Goal: Task Accomplishment & Management: Complete application form

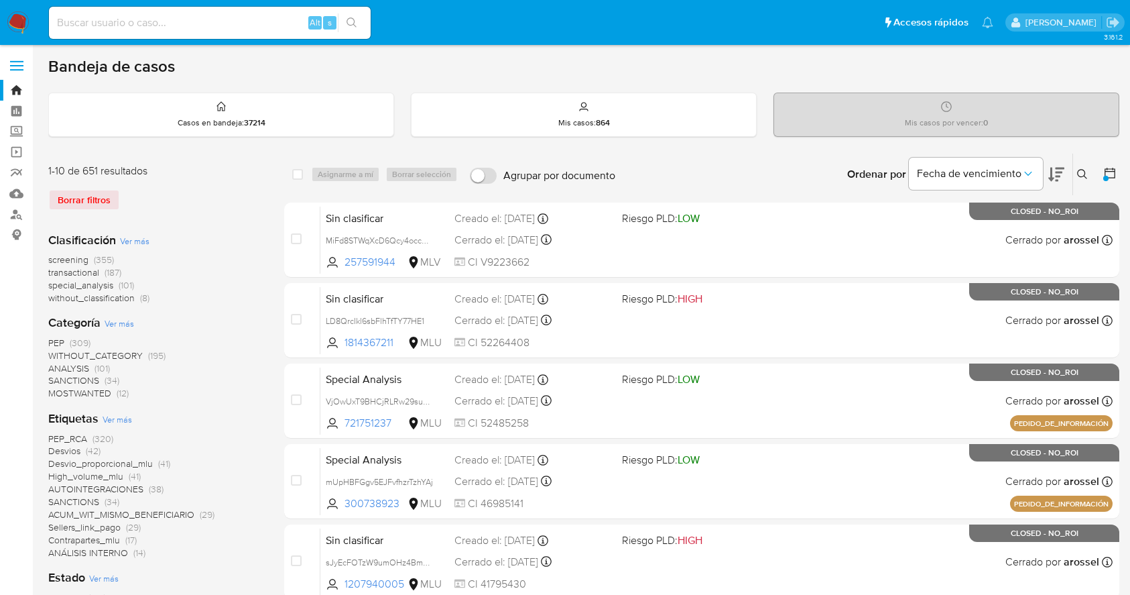
scroll to position [325, 0]
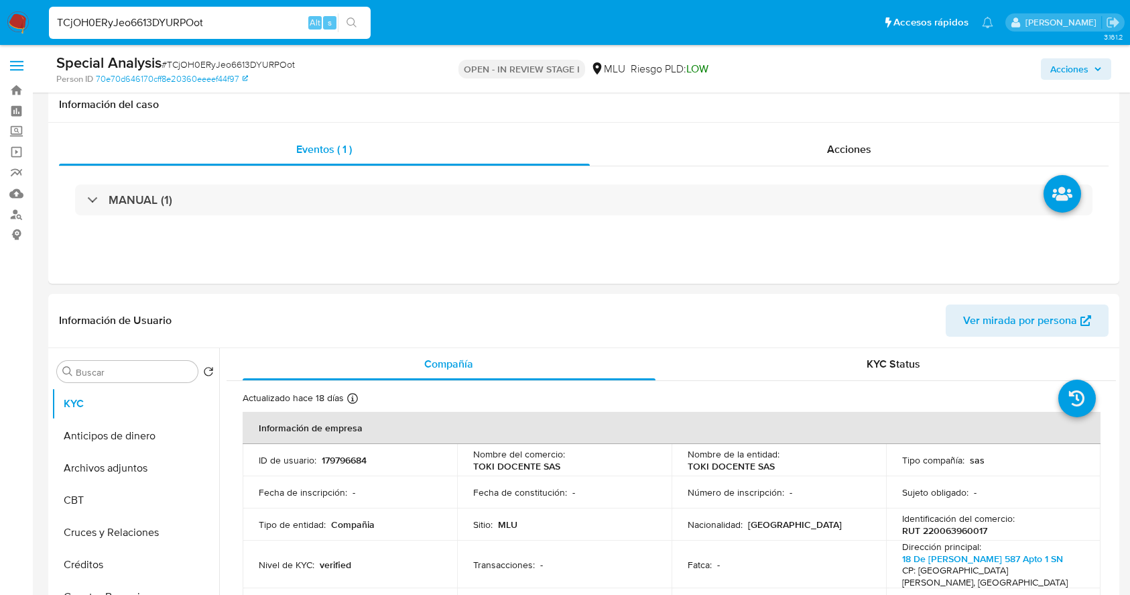
select select "10"
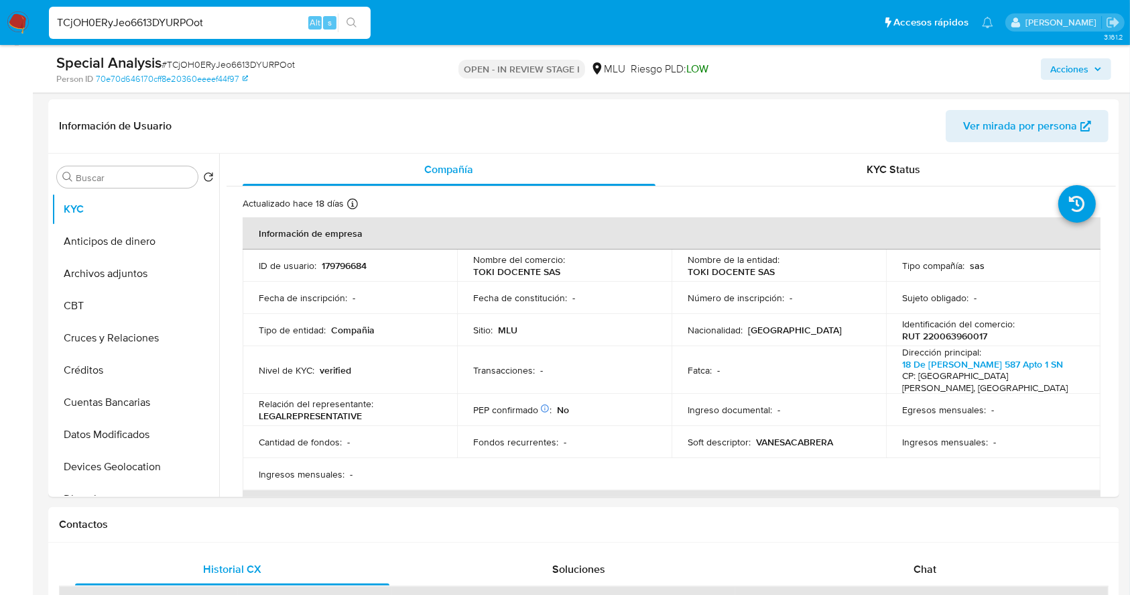
scroll to position [284, 0]
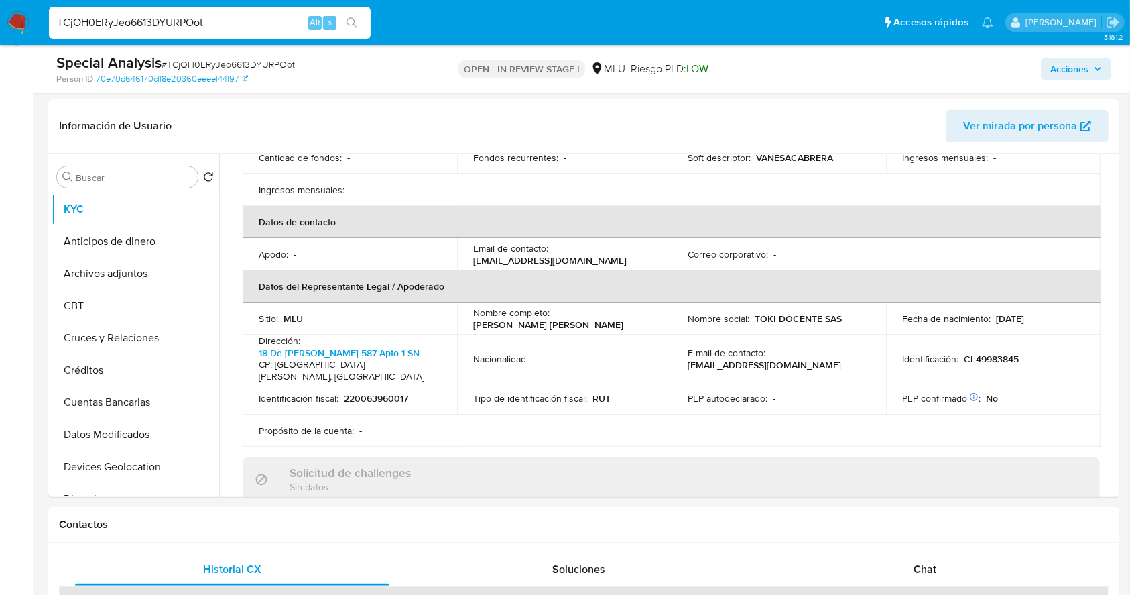
click at [15, 19] on img at bounding box center [18, 22] width 23 height 23
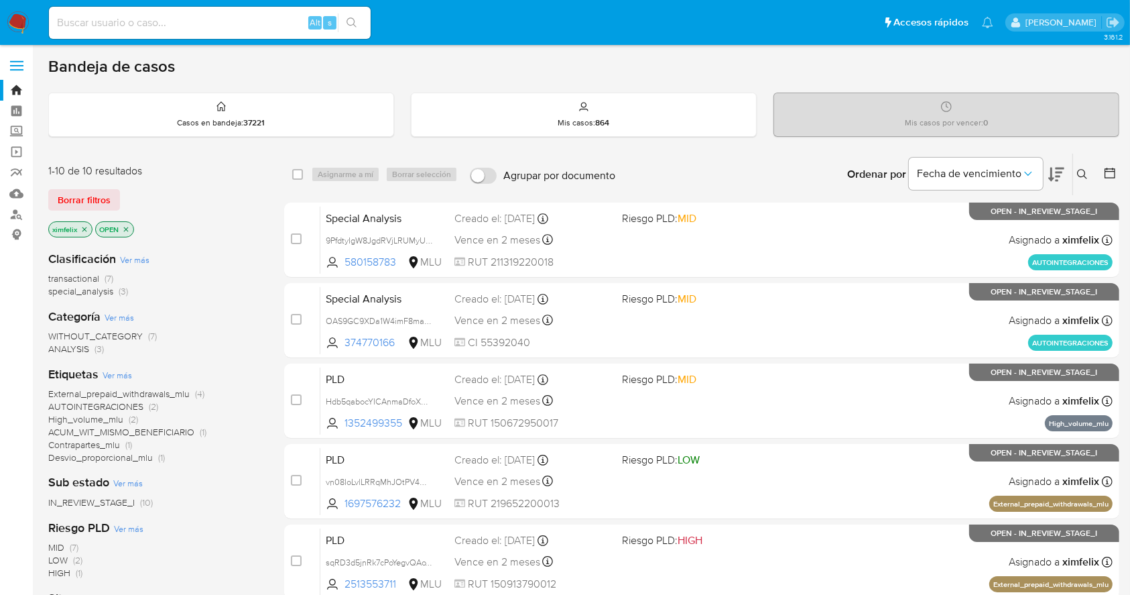
click at [427, 73] on div "Bandeja de casos" at bounding box center [583, 66] width 1071 height 20
click at [249, 23] on input at bounding box center [210, 22] width 322 height 17
paste input "vpWbqoxk4pXpwAquhRx0GYzc"
type input "vpWbqoxk4pXpwAquhRx0GYzc"
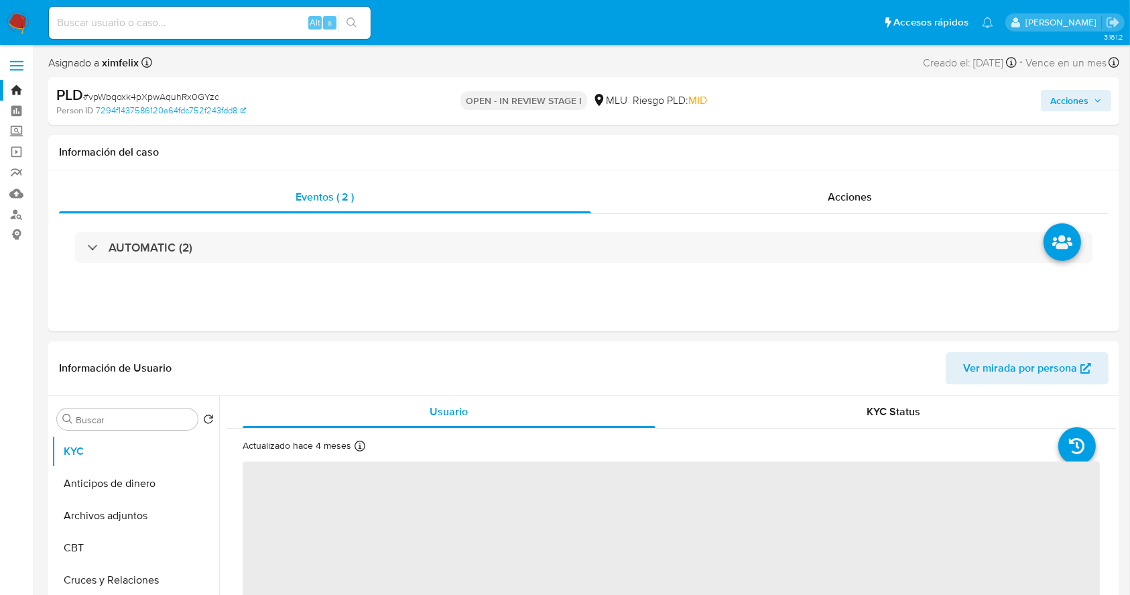
select select "10"
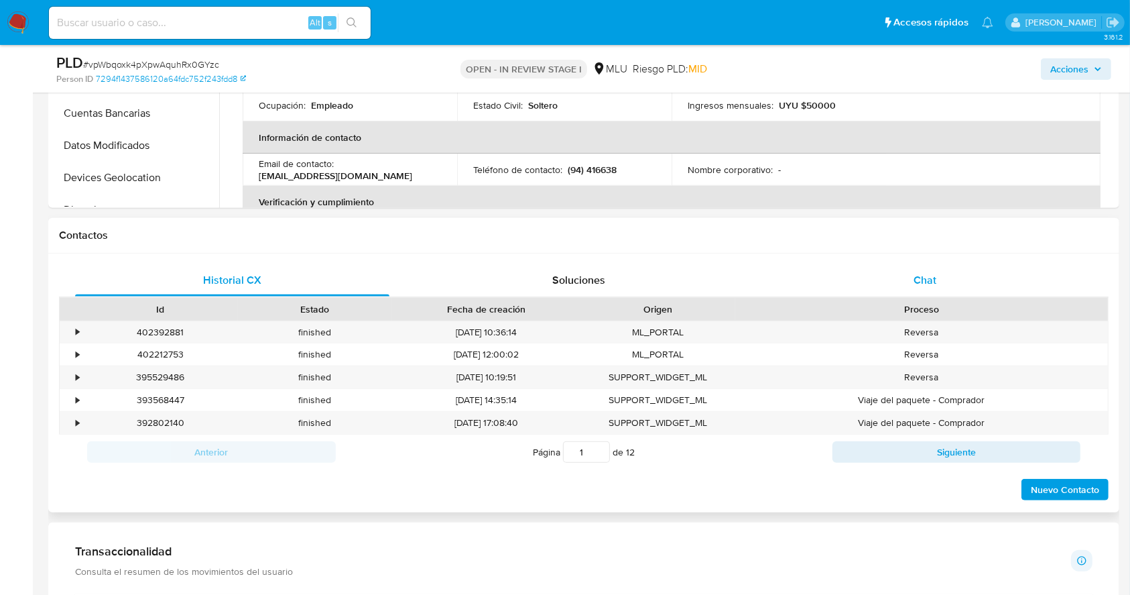
scroll to position [496, 0]
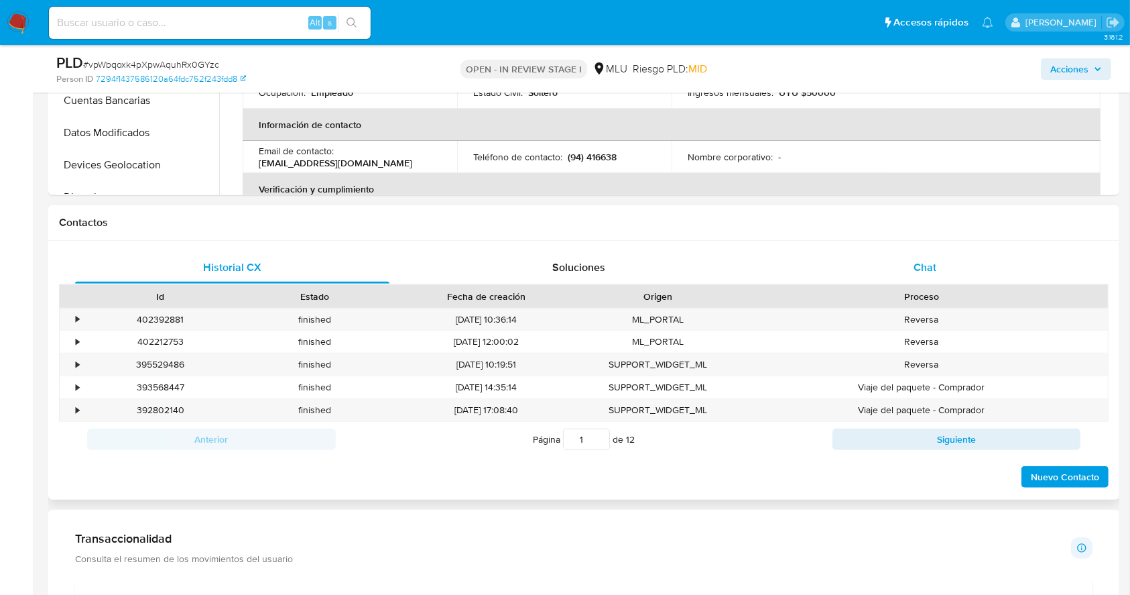
click at [917, 273] on span "Chat" at bounding box center [925, 266] width 23 height 15
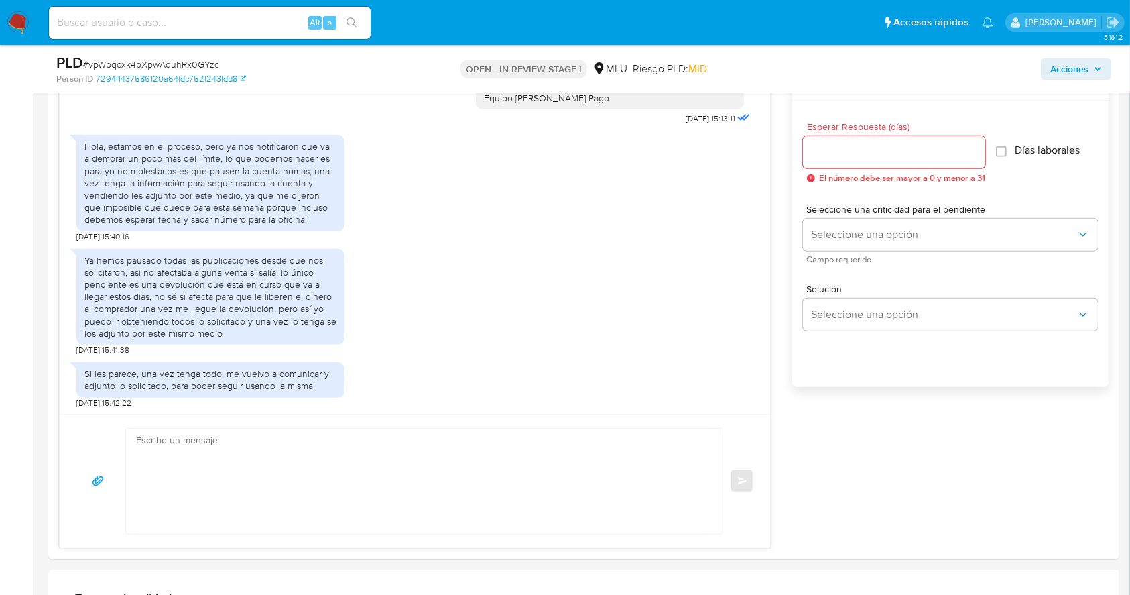
scroll to position [740, 0]
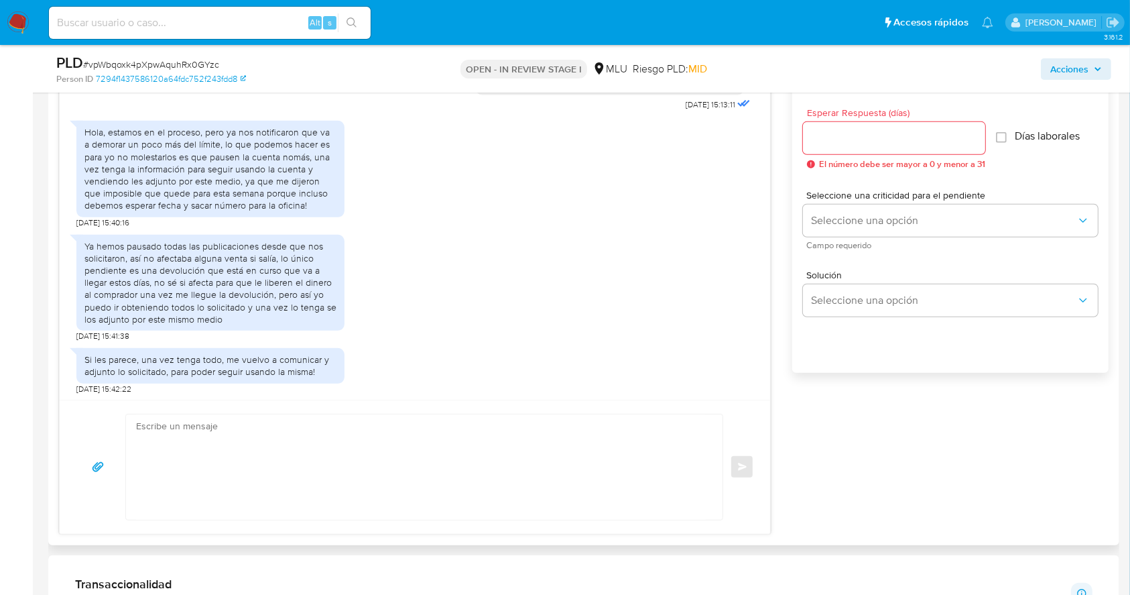
click at [1002, 408] on div "Hola, buenas, recien podemos ver el mensaje, estamos regularizando todo y junta…" at bounding box center [584, 292] width 1050 height 483
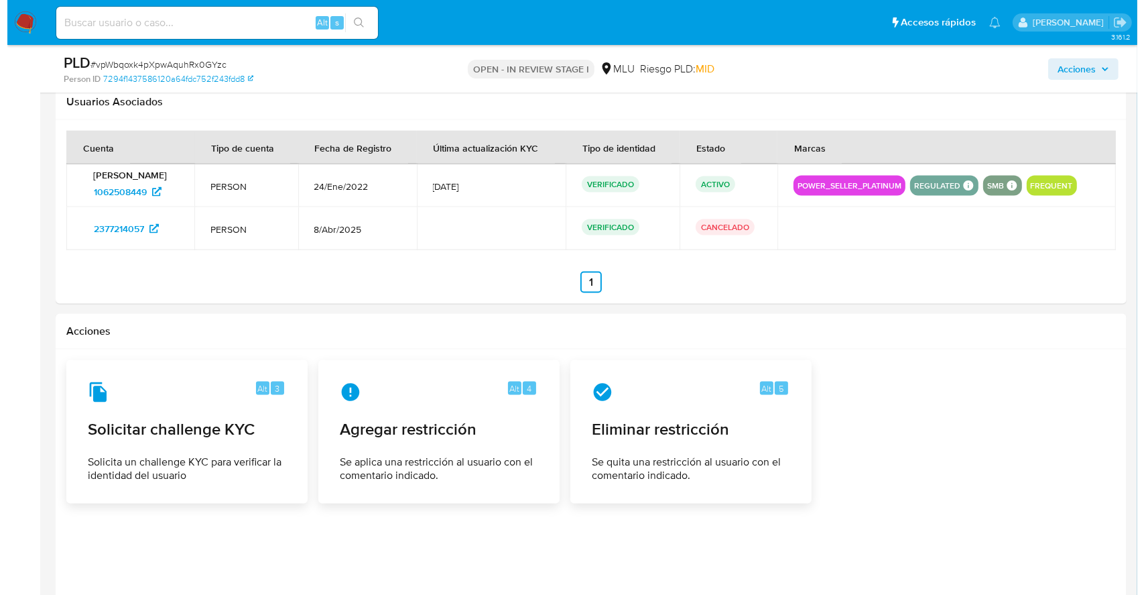
scroll to position [1901, 0]
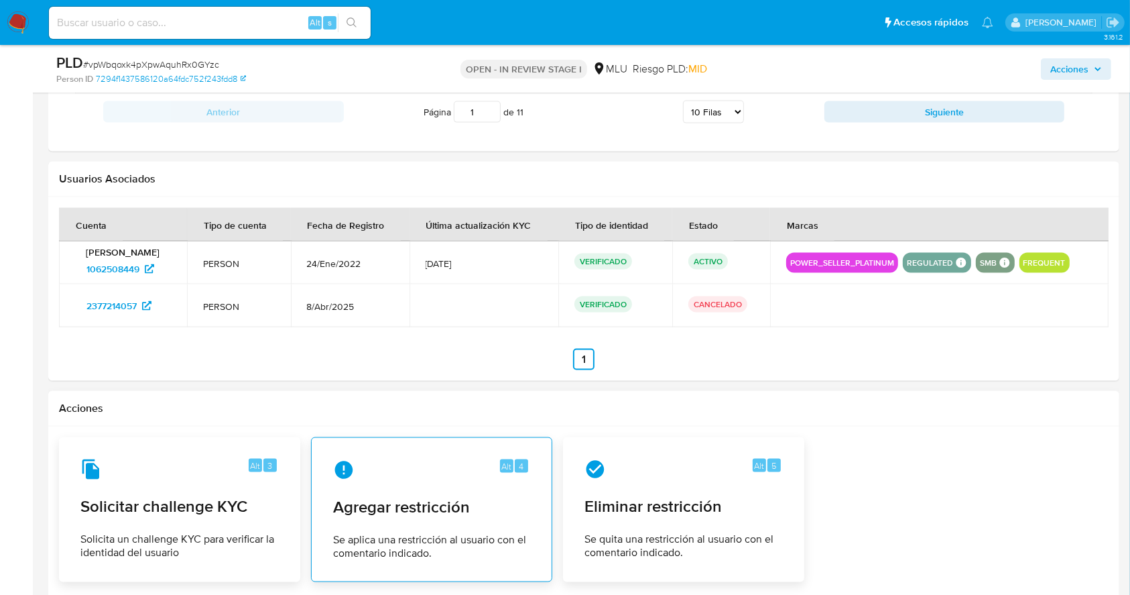
click at [424, 508] on span "Agregar restricción" at bounding box center [431, 507] width 197 height 20
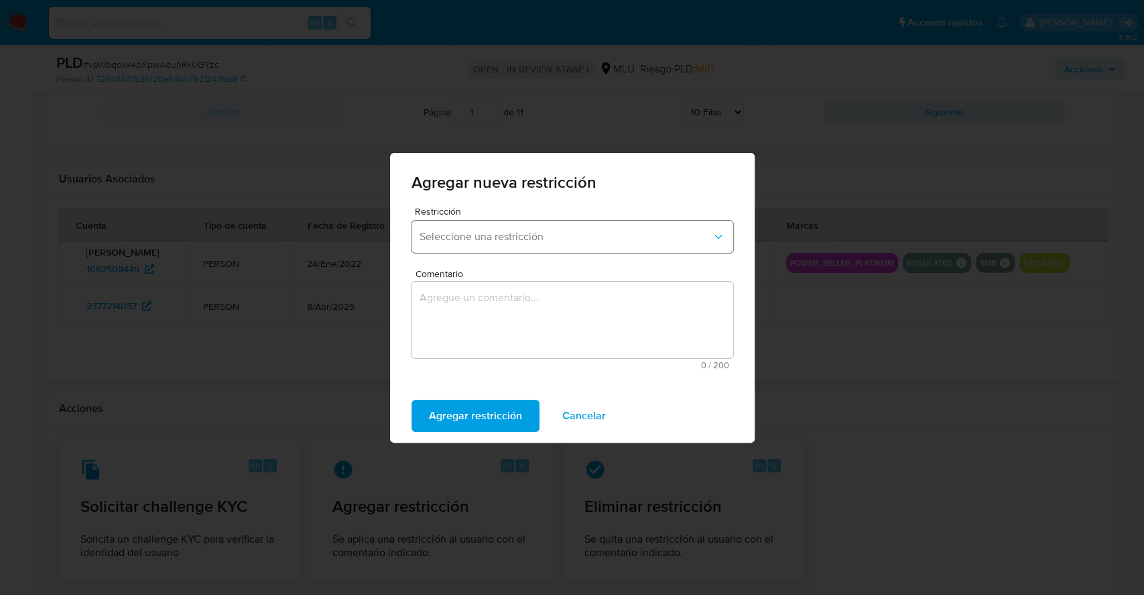
click at [591, 244] on button "Seleccione una restricción" at bounding box center [573, 237] width 322 height 32
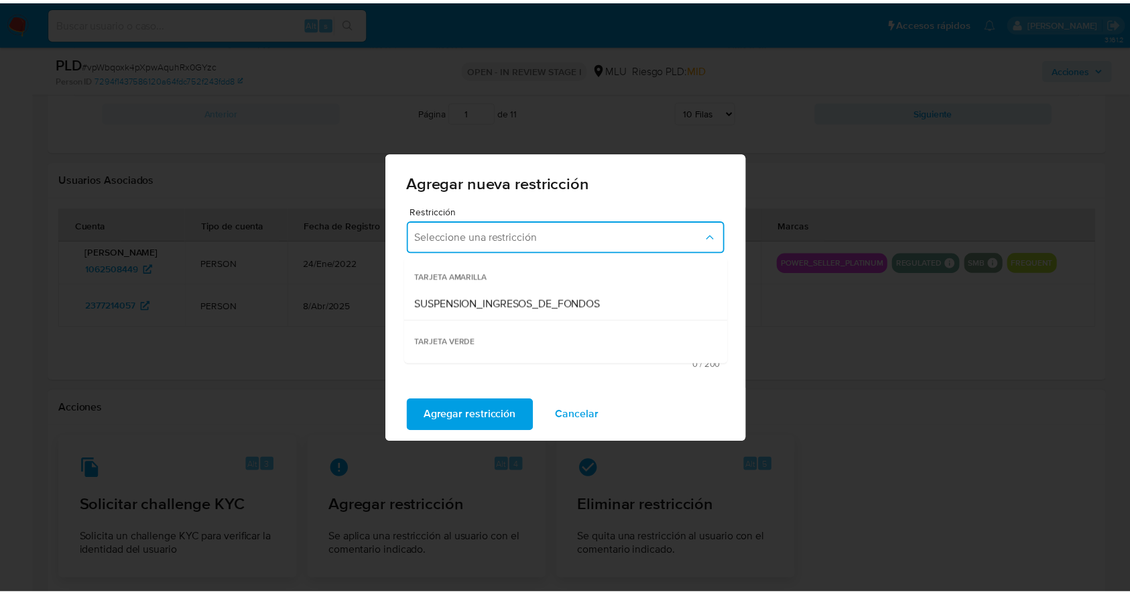
scroll to position [196, 0]
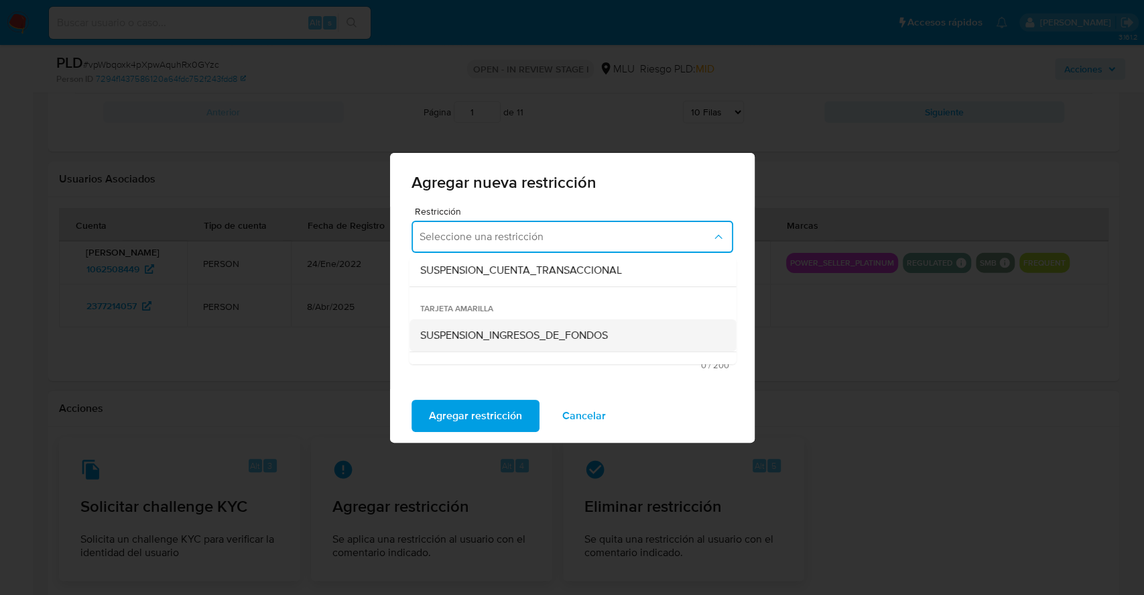
click at [618, 328] on div "SUSPENSION_INGRESOS_DE_FONDOS" at bounding box center [569, 335] width 298 height 32
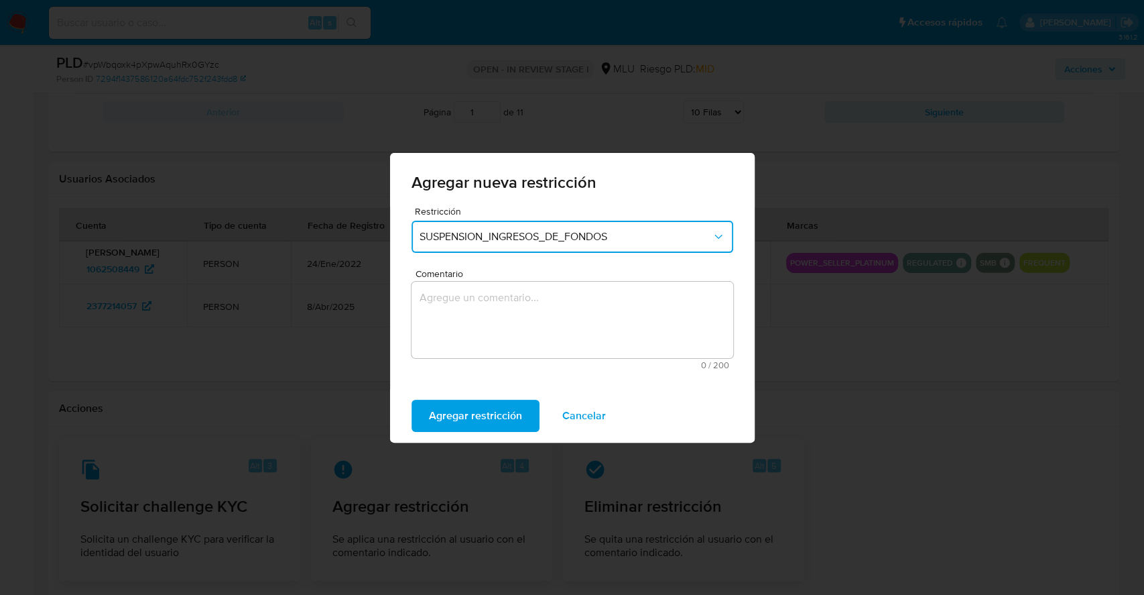
click at [495, 312] on textarea "Comentario" at bounding box center [573, 320] width 322 height 76
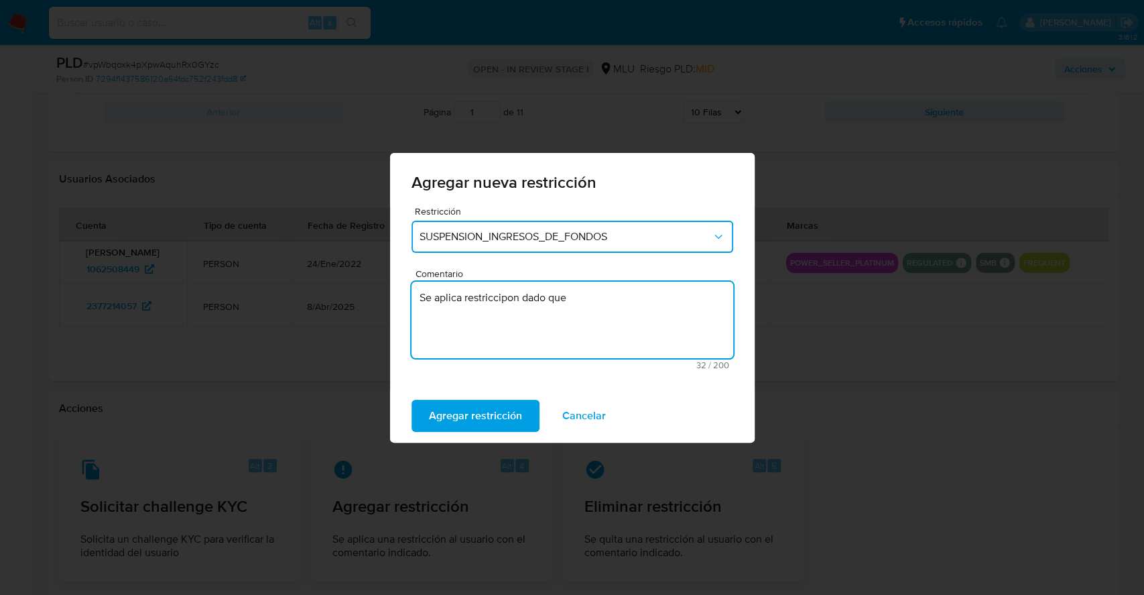
click at [498, 302] on textarea "Se aplica restriccipon dado que" at bounding box center [573, 320] width 322 height 76
click at [509, 299] on textarea "Se aplica restriccipon dado que" at bounding box center [573, 320] width 322 height 76
click at [615, 308] on textarea "Se aplica restricción dado que" at bounding box center [573, 320] width 322 height 76
click at [511, 300] on textarea "Se aplica restricción al cliente hasta que proporcione la documentación solicit…" at bounding box center [573, 320] width 322 height 76
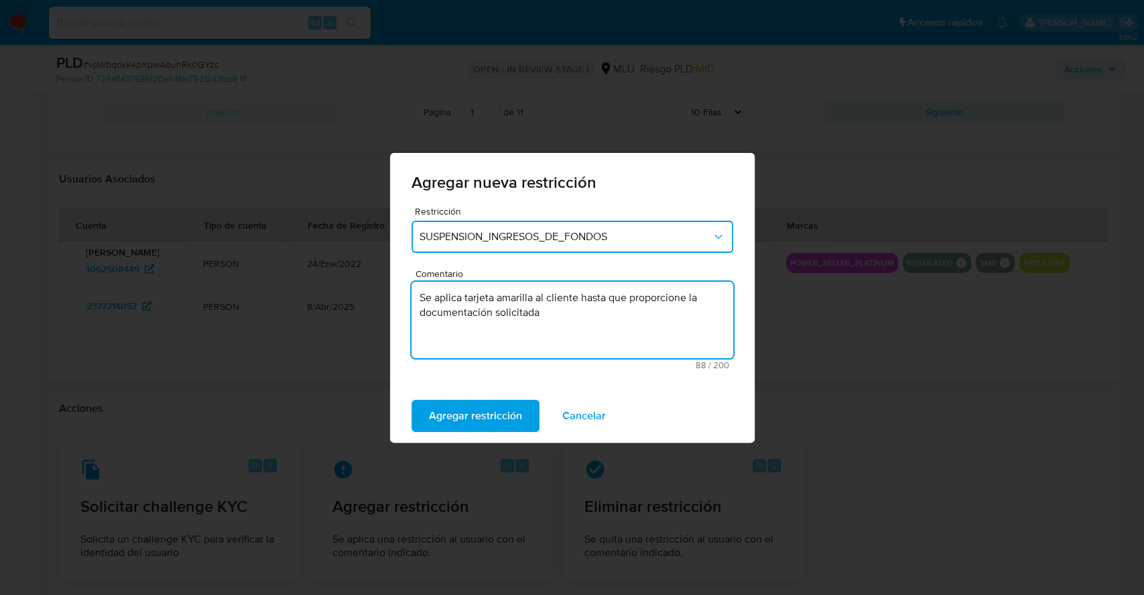
click at [544, 314] on textarea "Se aplica tarjeta amarilla al cliente hasta que proporcione la documentación so…" at bounding box center [573, 320] width 322 height 76
type textarea "Se aplica tarjeta amarilla al cliente hasta que proporcione la documentación so…"
click at [508, 412] on span "Agregar restricción" at bounding box center [475, 415] width 93 height 29
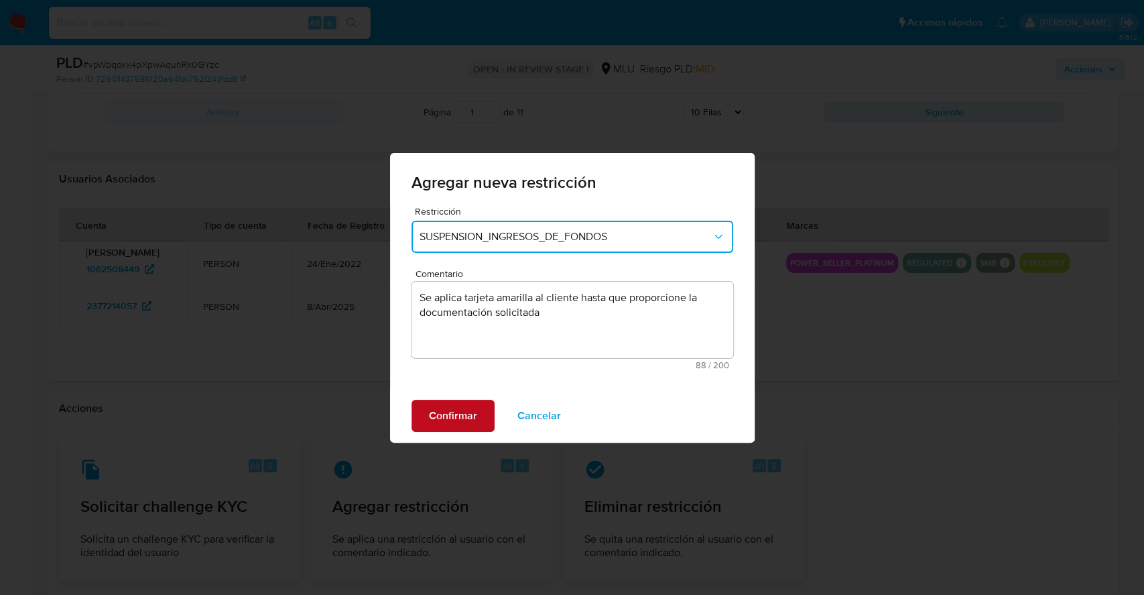
click at [456, 422] on span "Confirmar" at bounding box center [453, 415] width 48 height 29
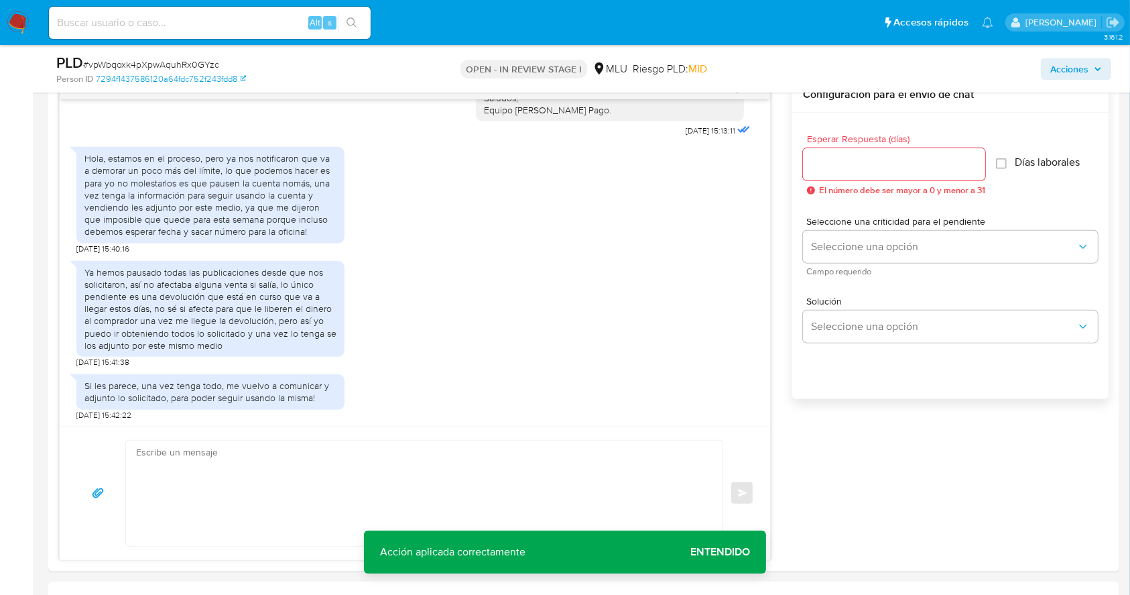
scroll to position [731, 0]
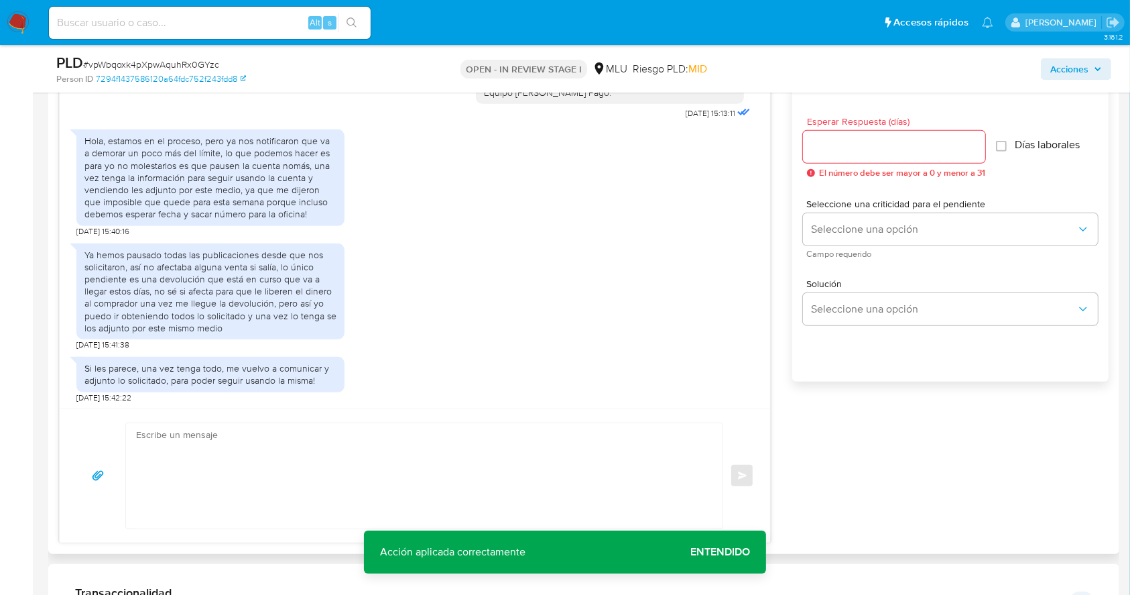
click at [530, 465] on textarea at bounding box center [421, 475] width 570 height 105
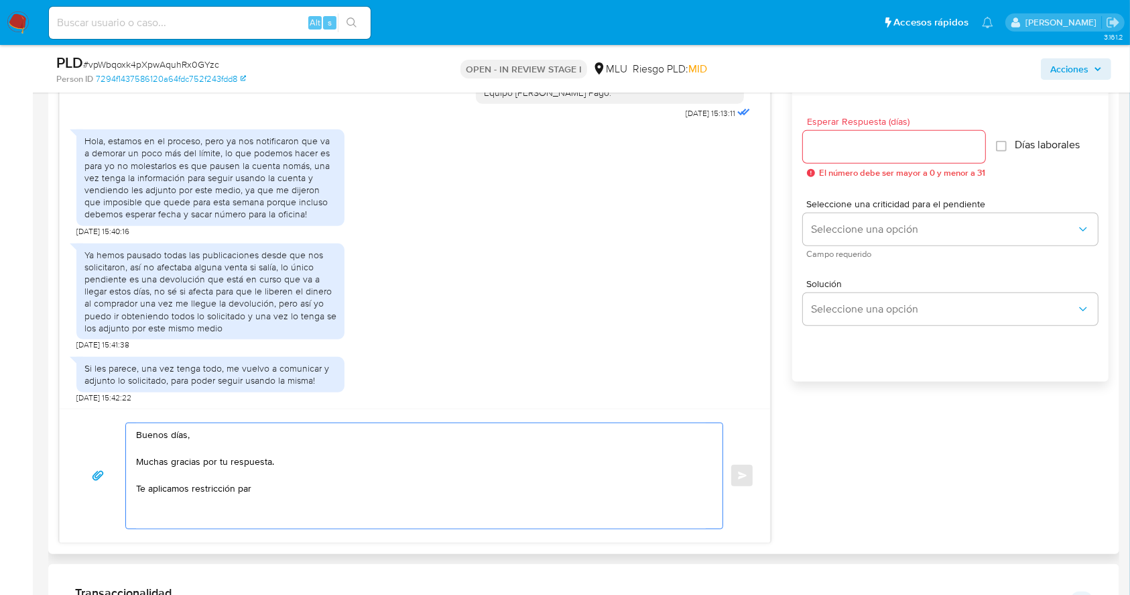
click at [274, 491] on textarea "Buenos días, Muchas gracias por tu respuesta. Te aplicamos restricción par" at bounding box center [421, 475] width 570 height 105
drag, startPoint x: 621, startPoint y: 488, endPoint x: 446, endPoint y: 493, distance: 175.0
click at [446, 493] on textarea "Buenos días, Muchas gracias por tu respuesta. Te aplicamos restricción, por lo …" at bounding box center [421, 475] width 570 height 105
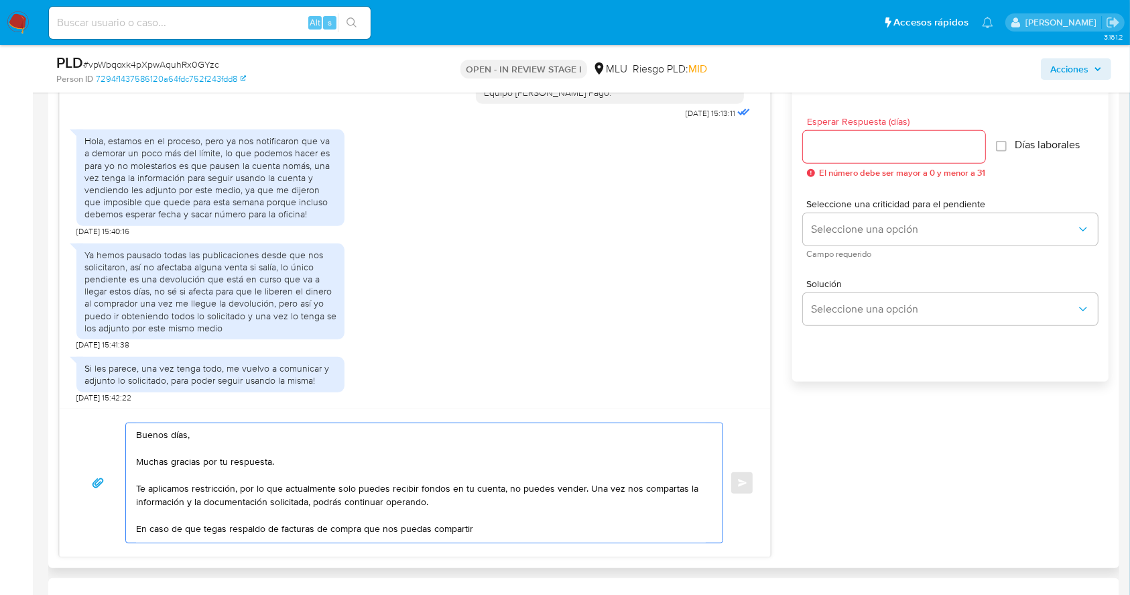
click at [208, 528] on textarea "Buenos días, Muchas gracias por tu respuesta. Te aplicamos restricción, por lo …" at bounding box center [421, 482] width 570 height 119
click at [364, 529] on textarea "Buenos días, Muchas gracias por tu respuesta. Te aplicamos restricción, por lo …" at bounding box center [421, 482] width 570 height 119
click at [623, 525] on textarea "Buenos días, Muchas gracias por tu respuesta. Te aplicamos restricción, por lo …" at bounding box center [421, 482] width 570 height 119
click at [307, 506] on textarea "Buenos días, Muchas gracias por tu respuesta. Te aplicamos restricción, por lo …" at bounding box center [421, 482] width 570 height 119
click at [627, 520] on textarea "Buenos días, Muchas gracias por tu respuesta. Te aplicamos restricción, por lo …" at bounding box center [421, 482] width 570 height 119
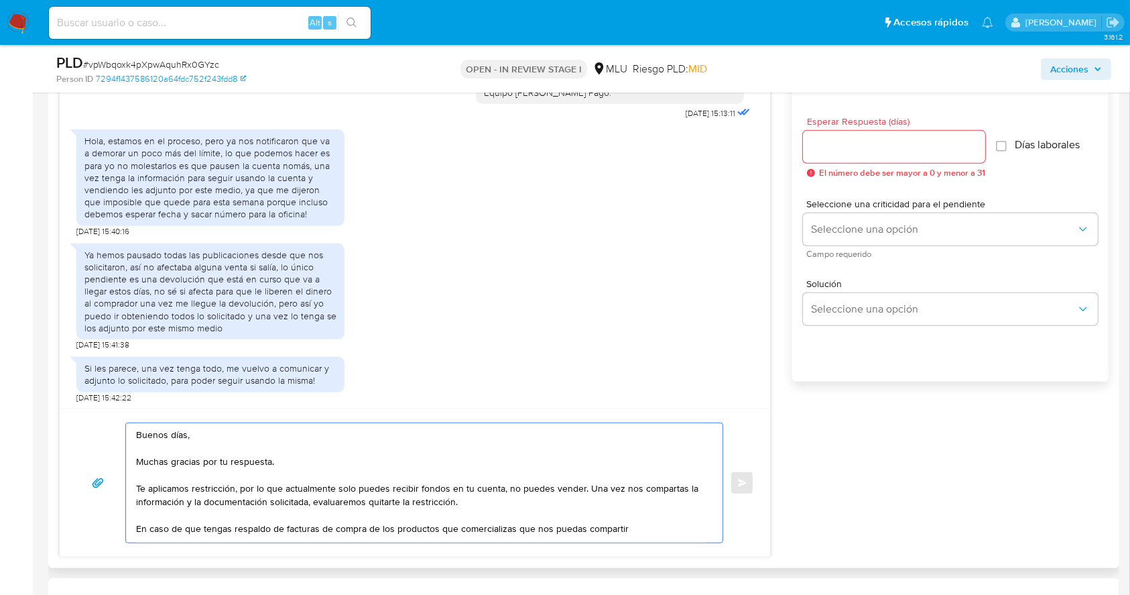
click at [623, 534] on textarea "Buenos días, Muchas gracias por tu respuesta. Te aplicamos restricción, por lo …" at bounding box center [421, 482] width 570 height 119
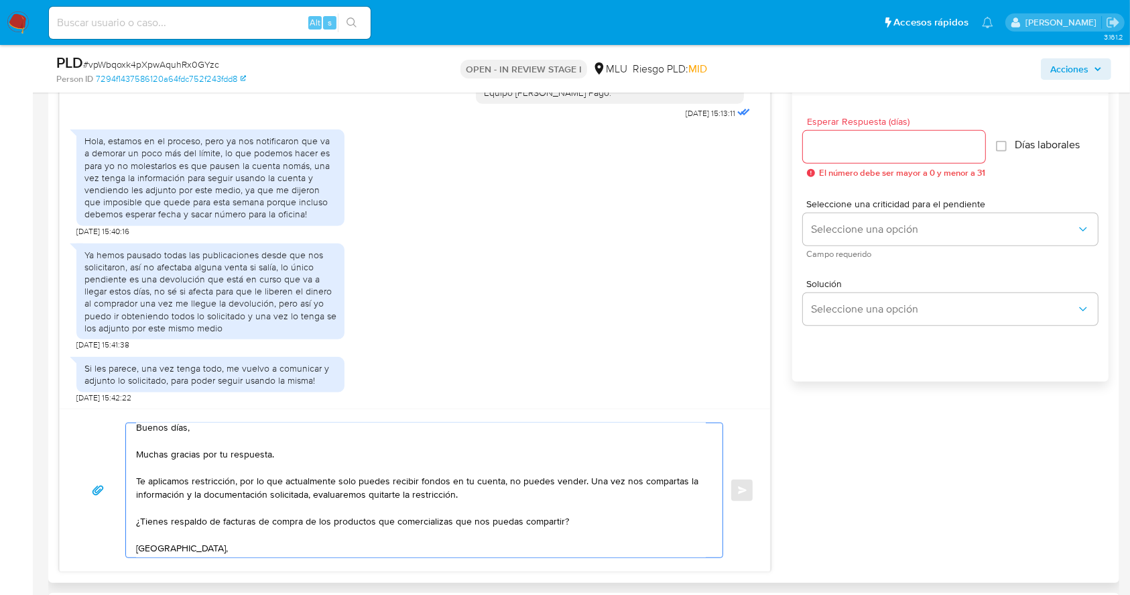
scroll to position [21, 0]
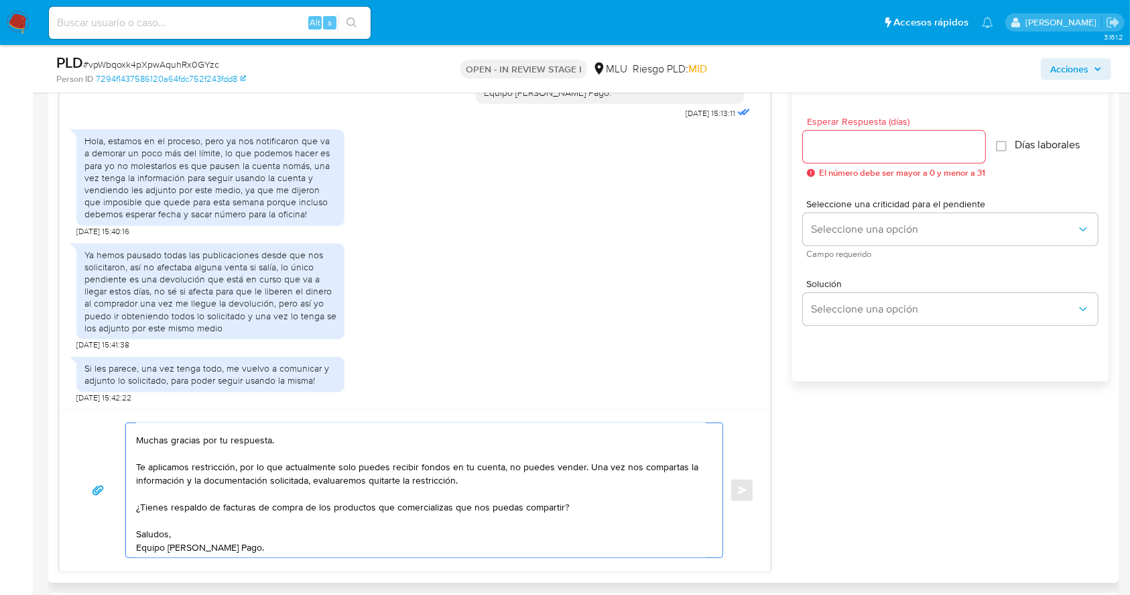
click at [501, 469] on textarea "Buenos días, Muchas gracias por tu respuesta. Te aplicamos restricción, por lo …" at bounding box center [421, 490] width 570 height 134
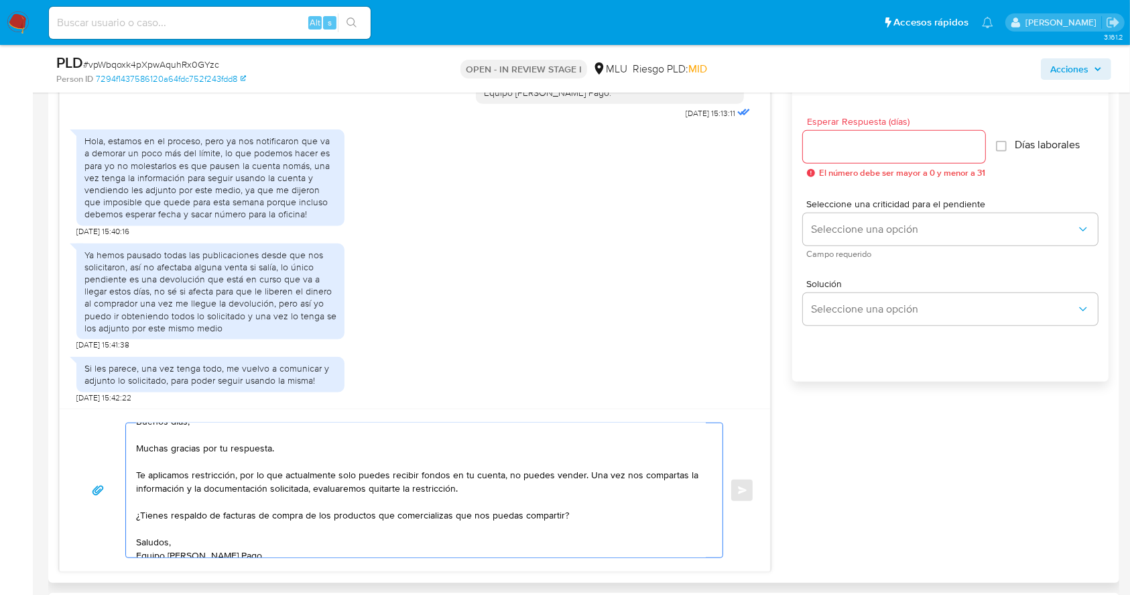
scroll to position [26, 0]
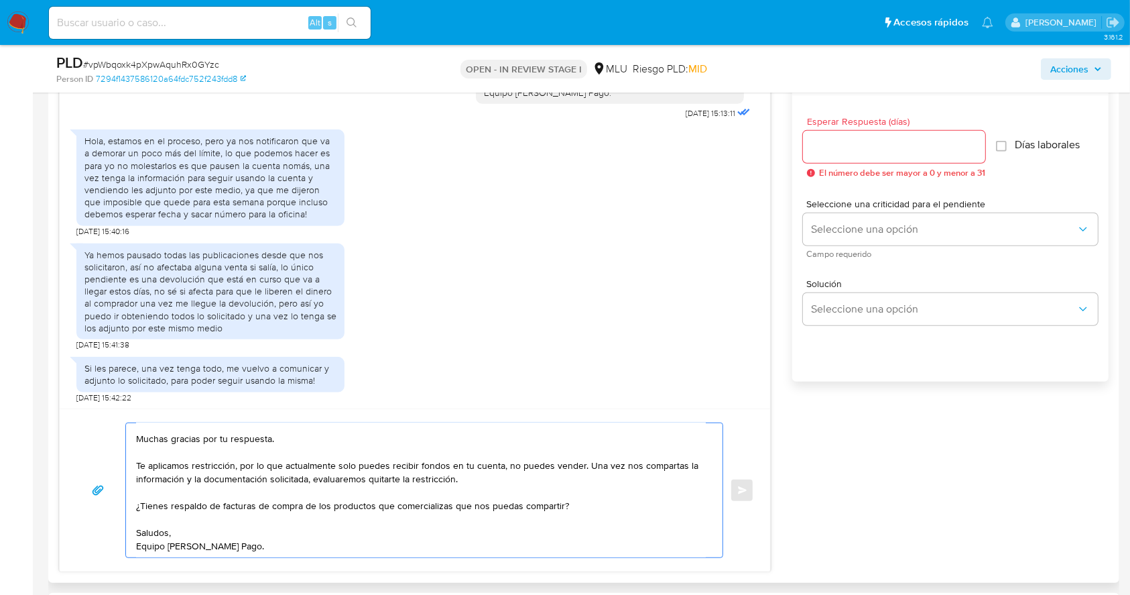
click at [585, 512] on textarea "Buenos días, Muchas gracias por tu respuesta. Te aplicamos restricción, por lo …" at bounding box center [421, 490] width 570 height 134
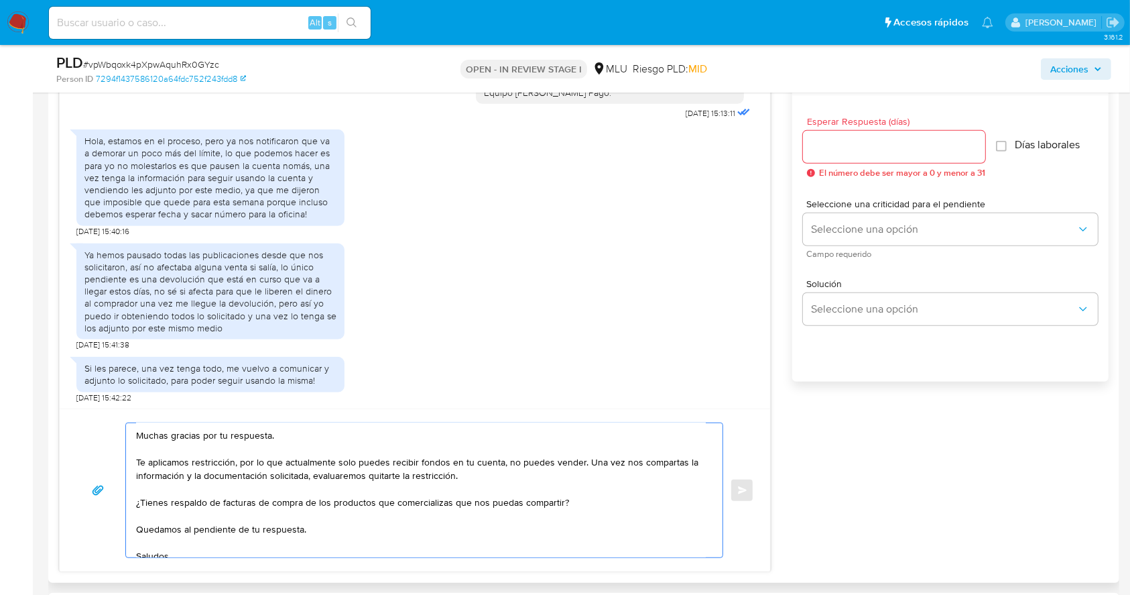
scroll to position [54, 0]
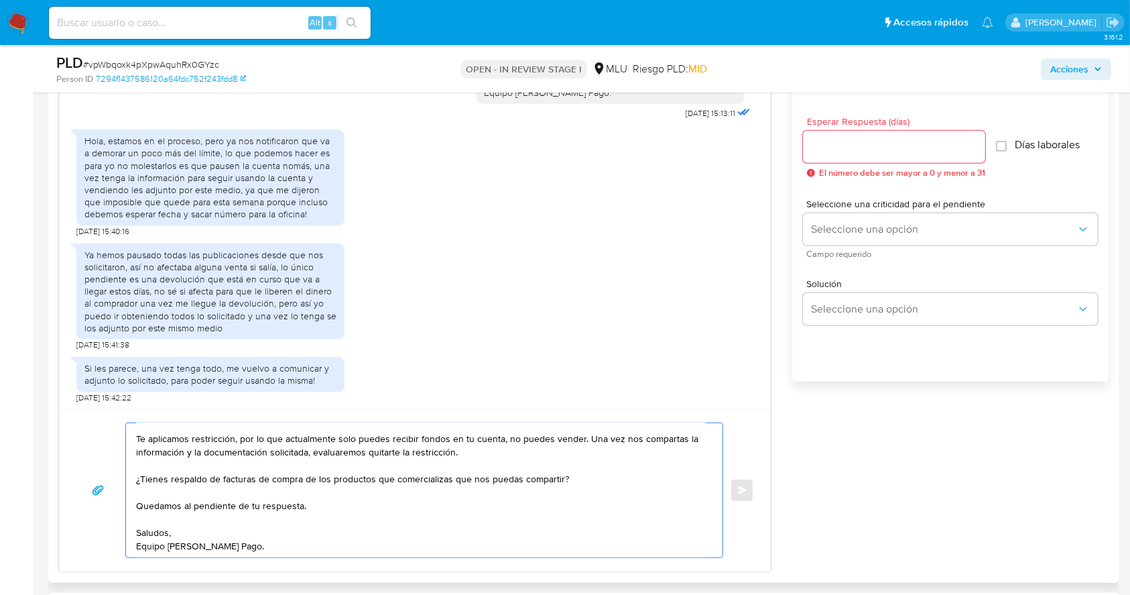
type textarea "Buenos días, Muchas gracias por tu respuesta. Te aplicamos restricción, por lo …"
click at [926, 154] on input "Esperar Respuesta (días)" at bounding box center [894, 146] width 182 height 17
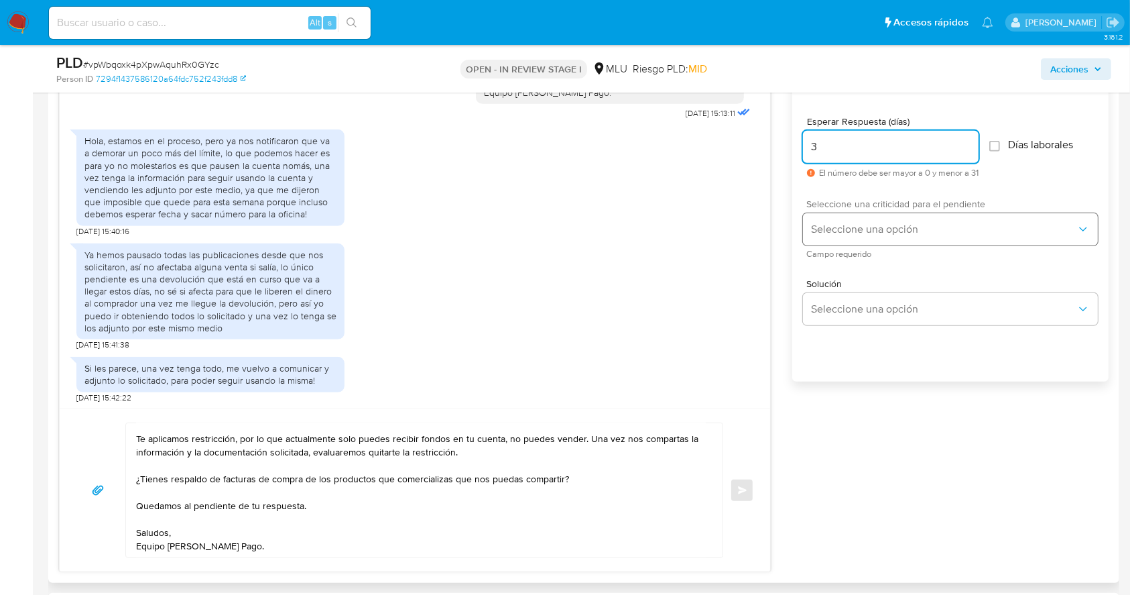
type input "3"
click at [891, 227] on span "Seleccione una opción" at bounding box center [943, 229] width 265 height 13
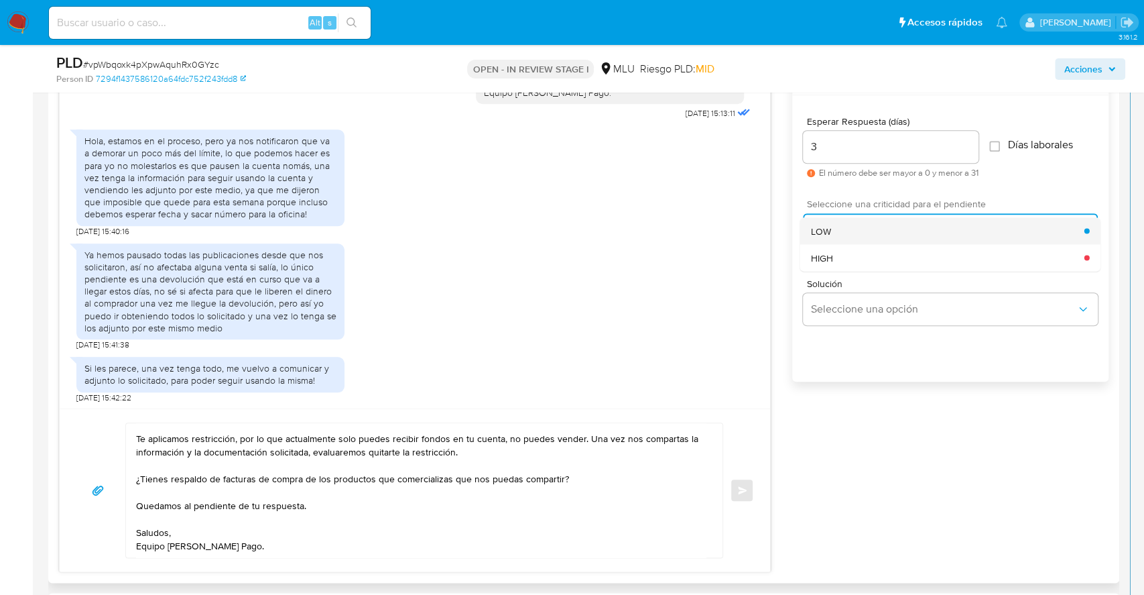
click at [843, 229] on div "LOW" at bounding box center [948, 230] width 274 height 27
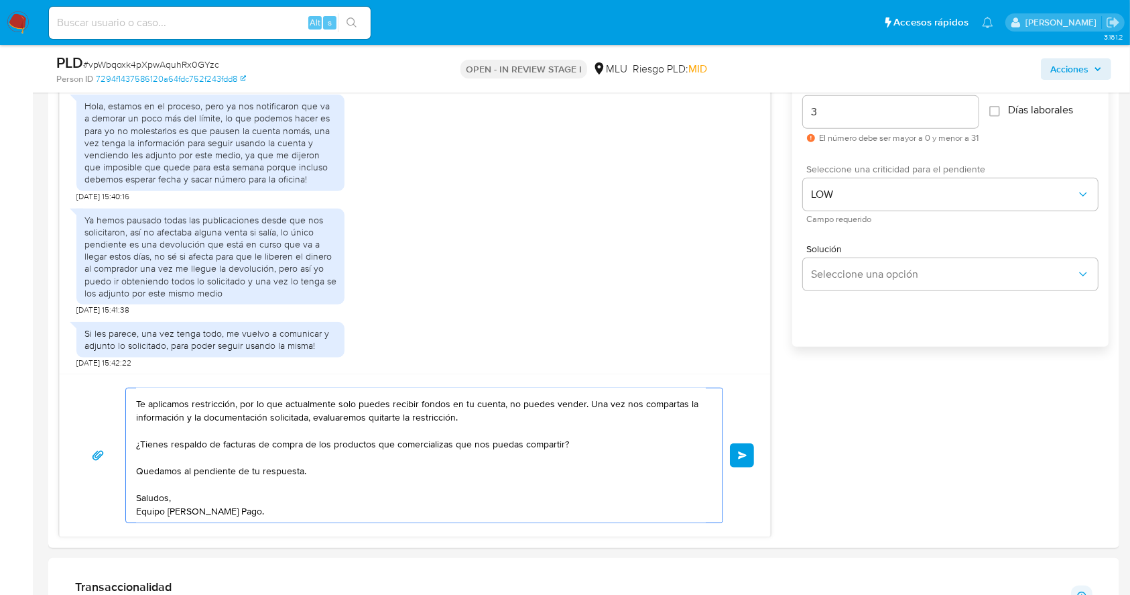
scroll to position [786, 0]
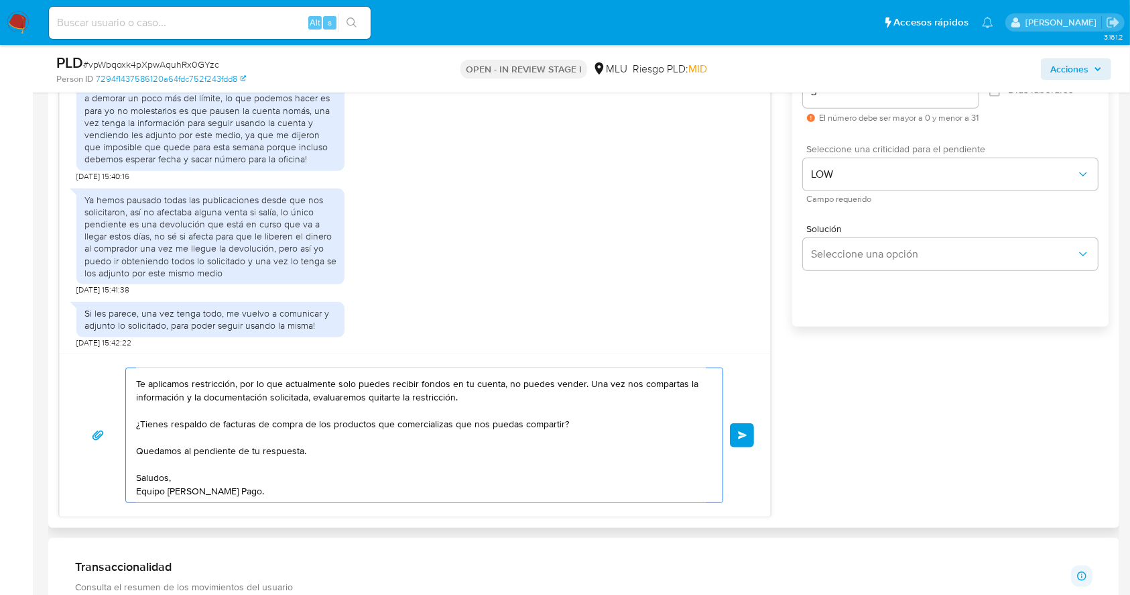
click at [744, 436] on span "Enviar" at bounding box center [742, 435] width 9 height 8
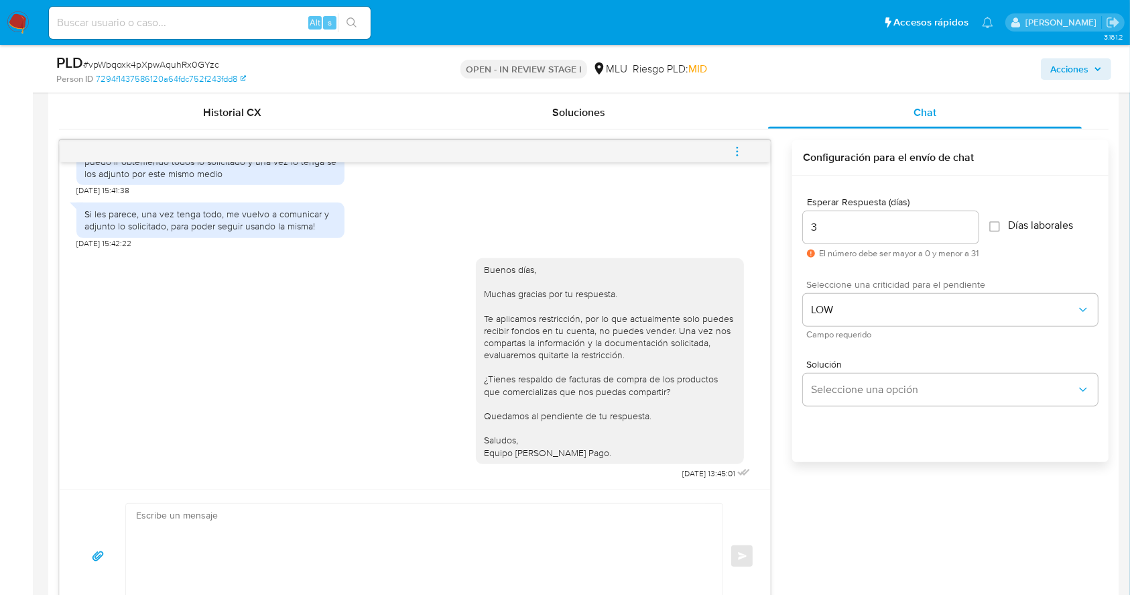
scroll to position [640, 0]
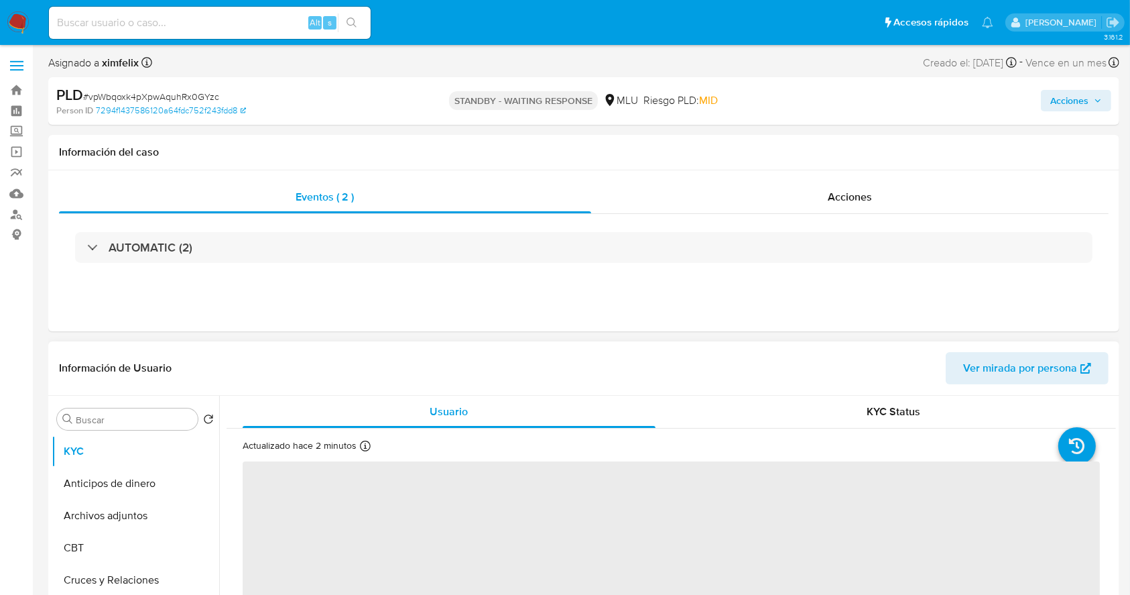
select select "10"
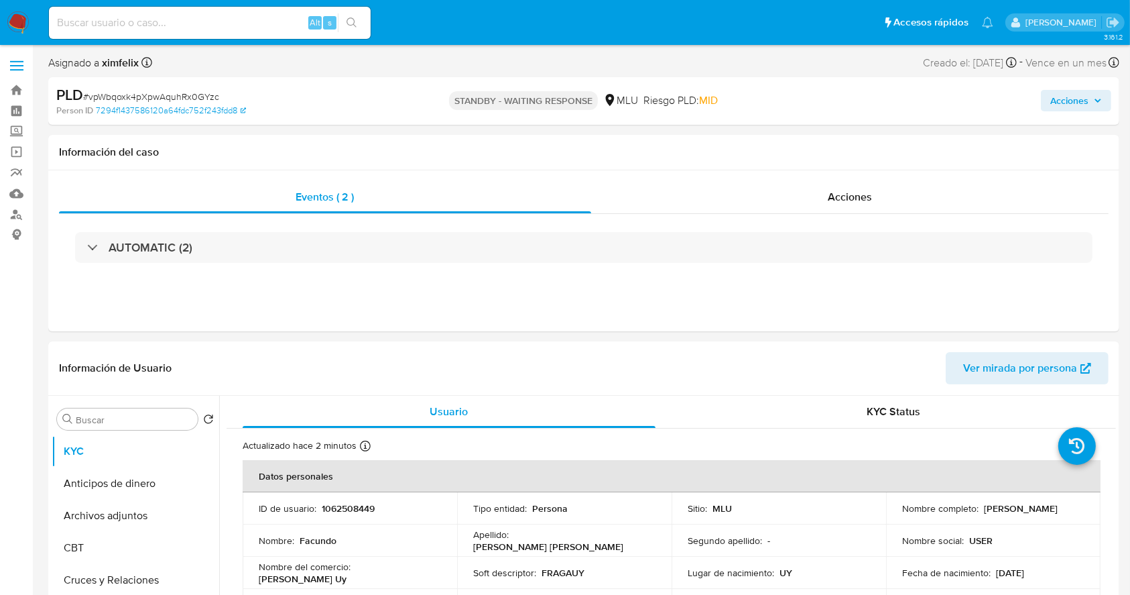
click at [159, 25] on input at bounding box center [210, 22] width 322 height 17
paste input "txUf7jwEUUt6S13LCZR4VIQp"
type input "txUf7jwEUUt6S13LCZR4VIQp"
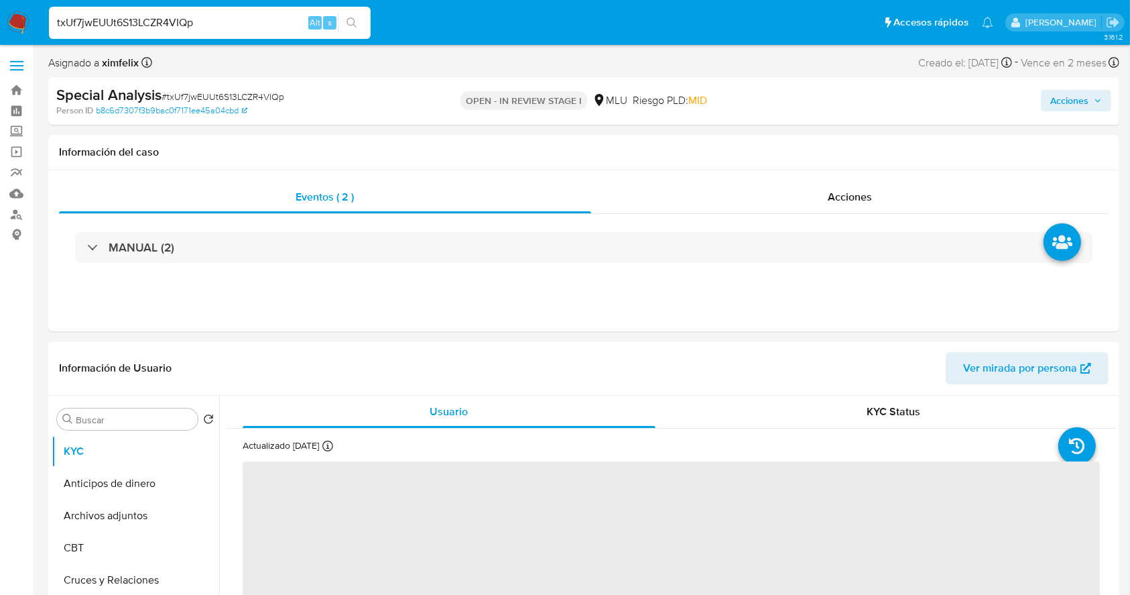
select select "10"
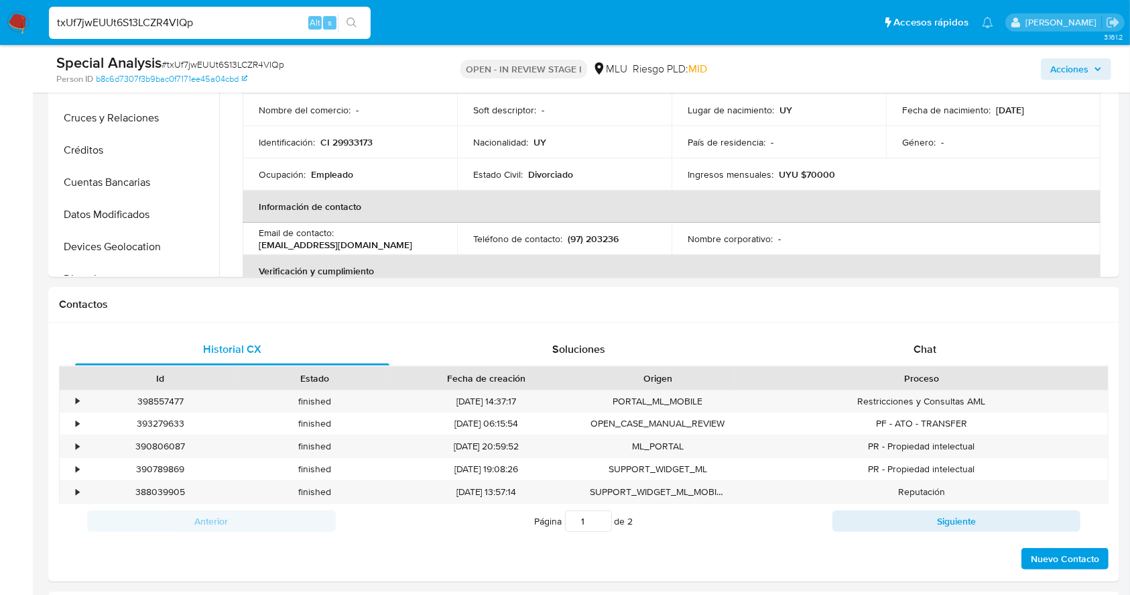
scroll to position [450, 0]
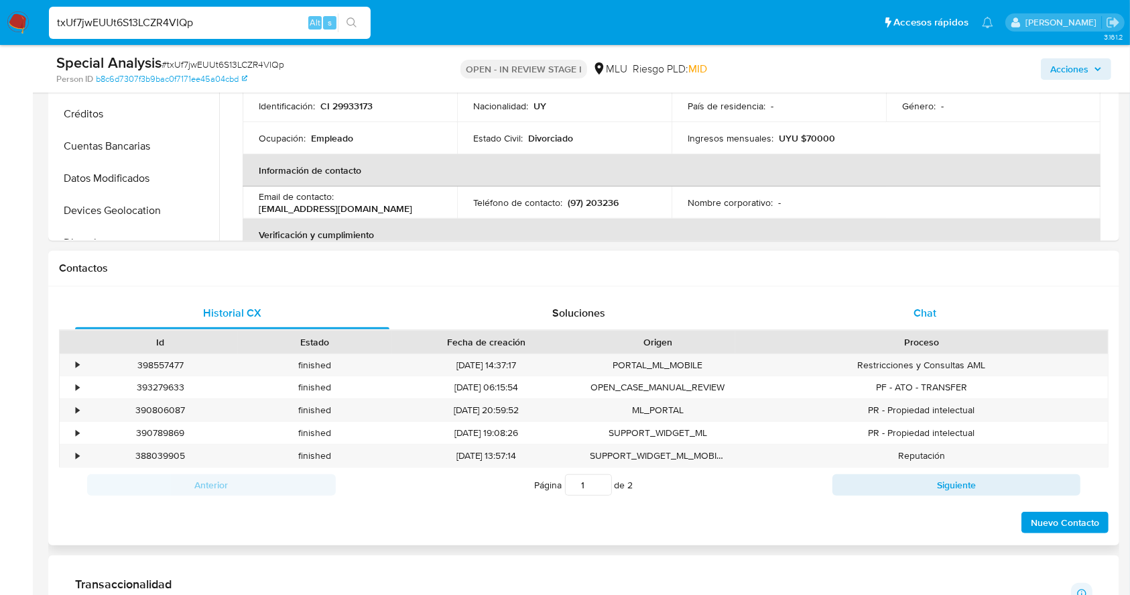
click at [970, 308] on div "Chat" at bounding box center [925, 313] width 314 height 32
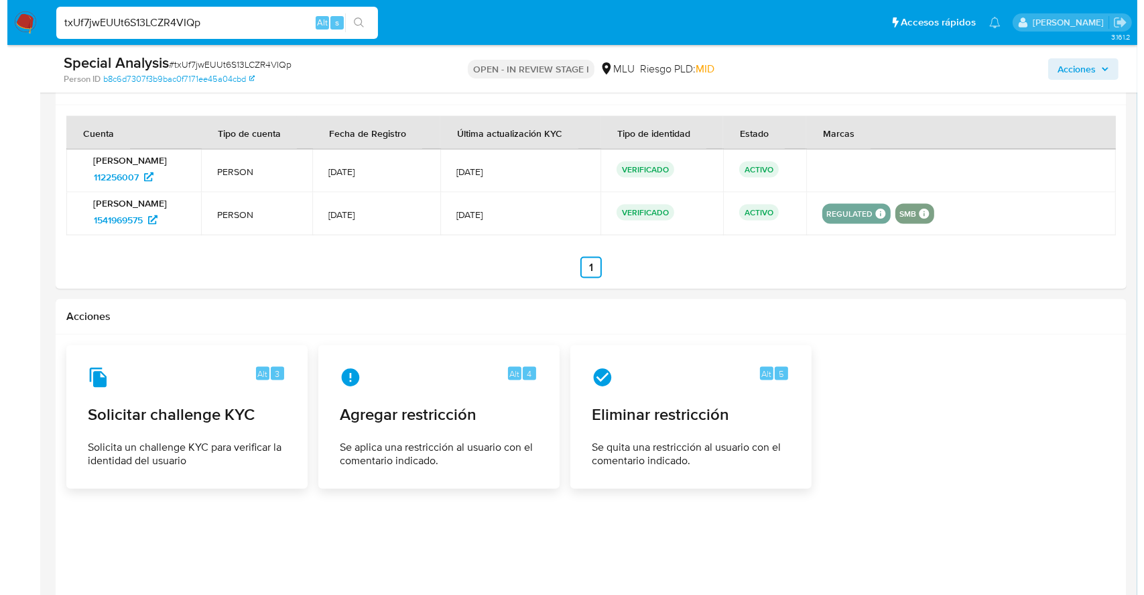
scroll to position [1945, 0]
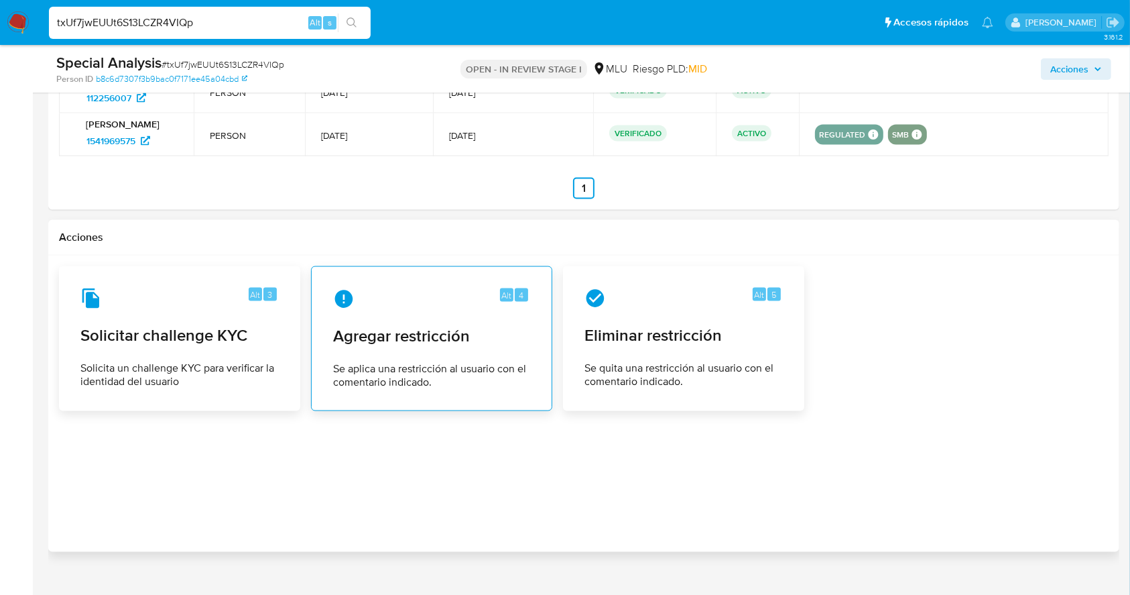
click at [434, 328] on span "Agregar restricción" at bounding box center [431, 336] width 197 height 20
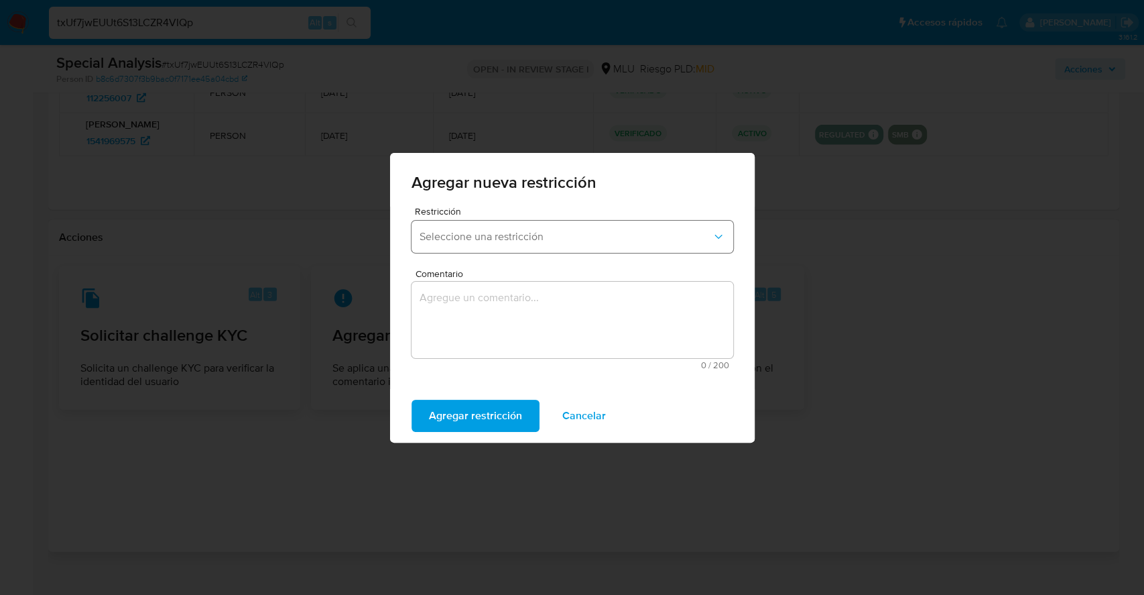
click at [557, 238] on span "Seleccione una restricción" at bounding box center [566, 236] width 292 height 13
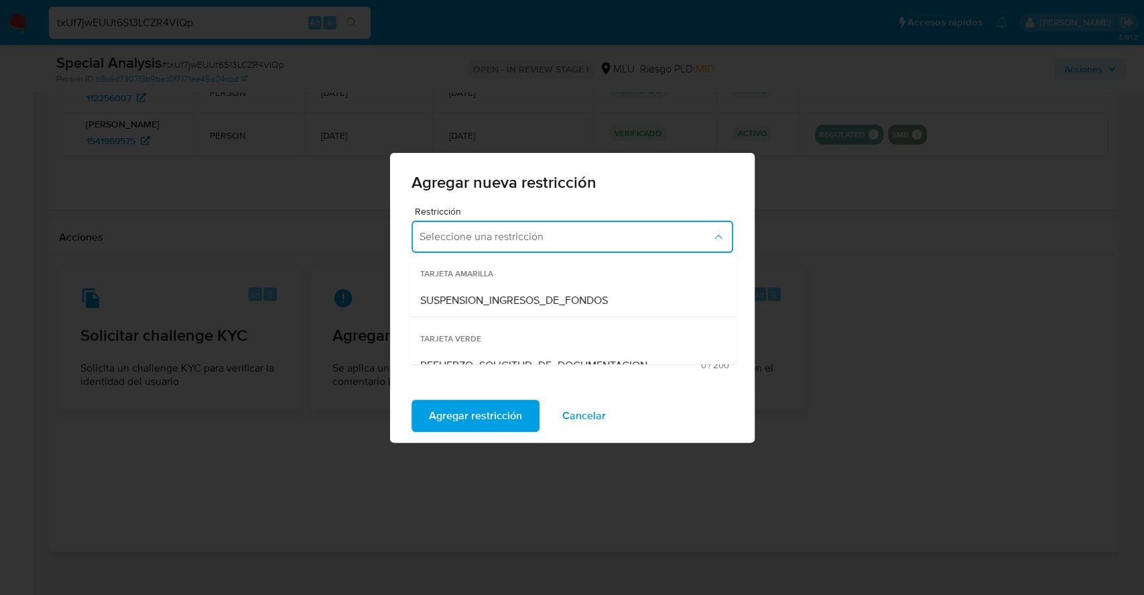
scroll to position [247, 0]
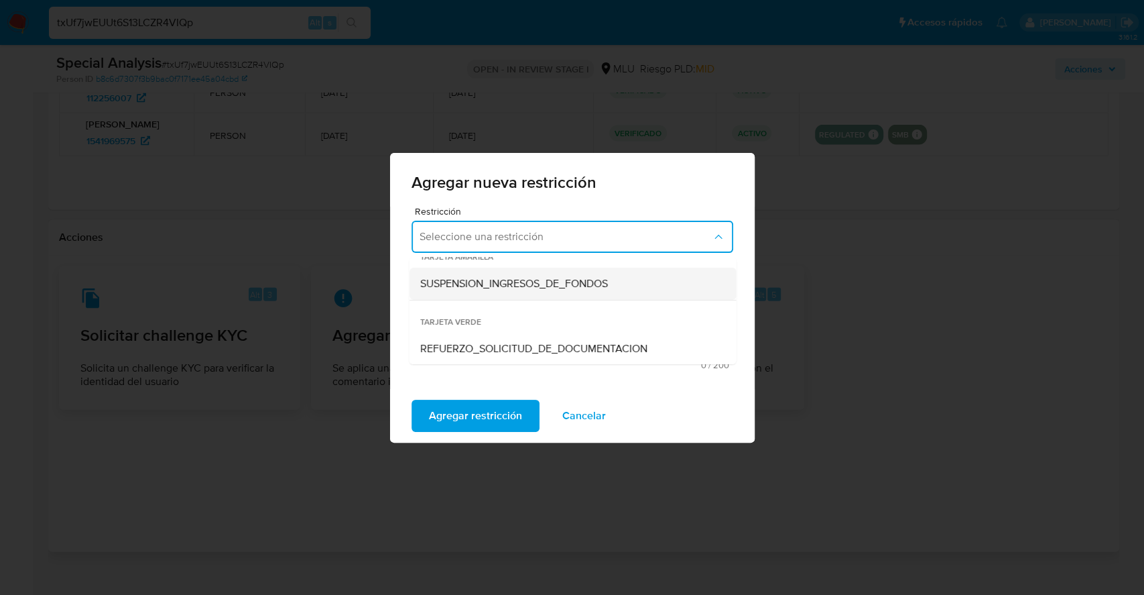
click at [590, 289] on span "SUSPENSION_INGRESOS_DE_FONDOS" at bounding box center [514, 283] width 188 height 13
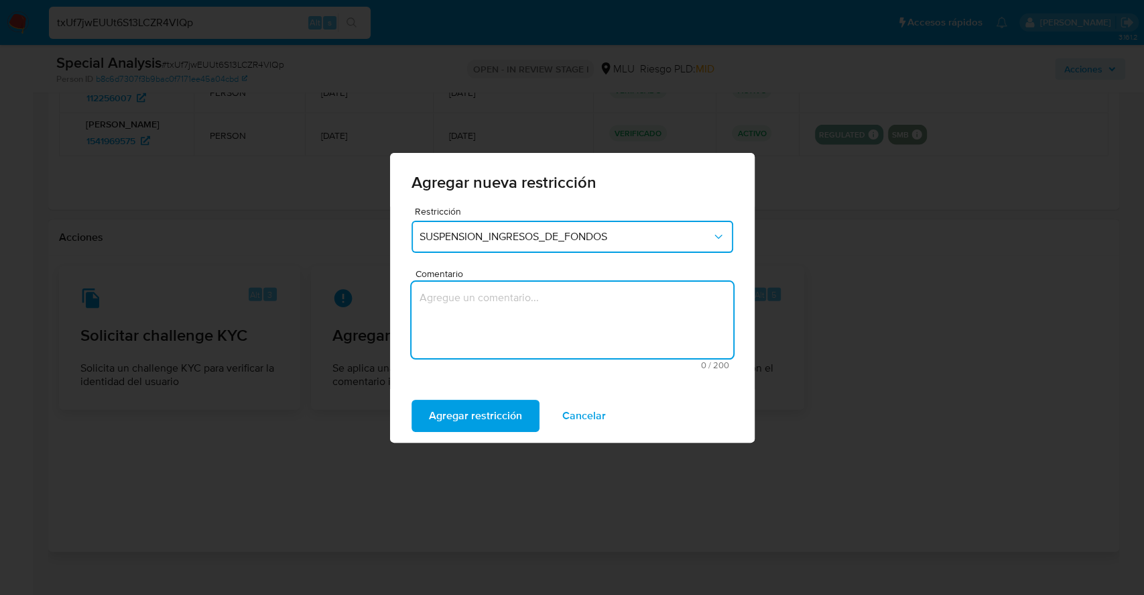
click at [509, 315] on textarea "Comentario" at bounding box center [573, 320] width 322 height 76
type textarea "Se aplica tarjeta amarilla para motivar respuesta del cliente."
click at [548, 244] on button "SUSPENSION_INGRESOS_DE_FONDOS" at bounding box center [573, 237] width 322 height 32
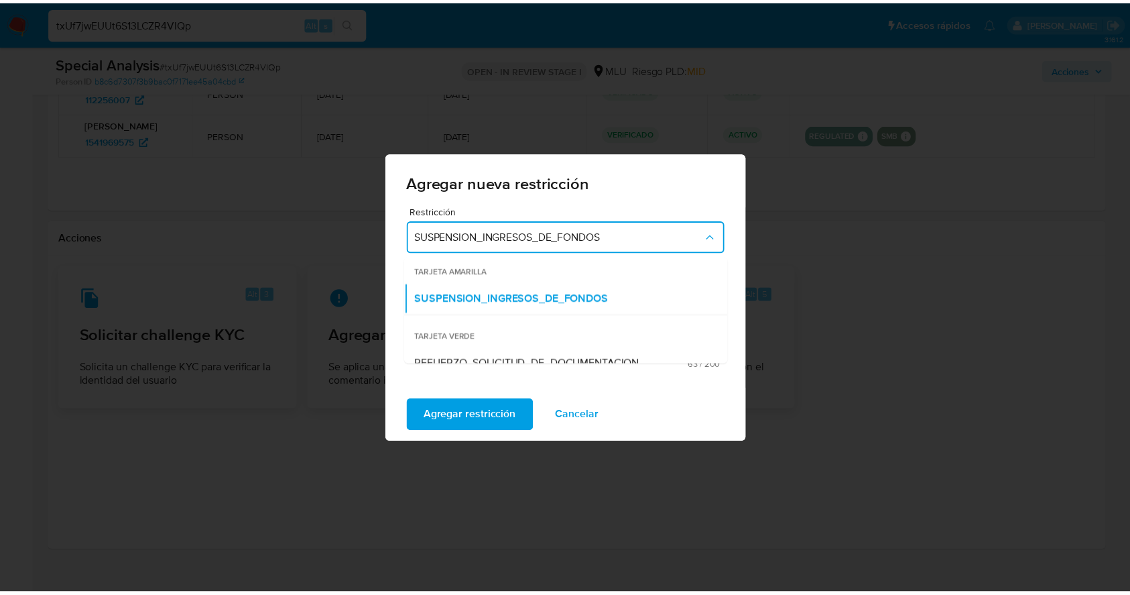
scroll to position [231, 0]
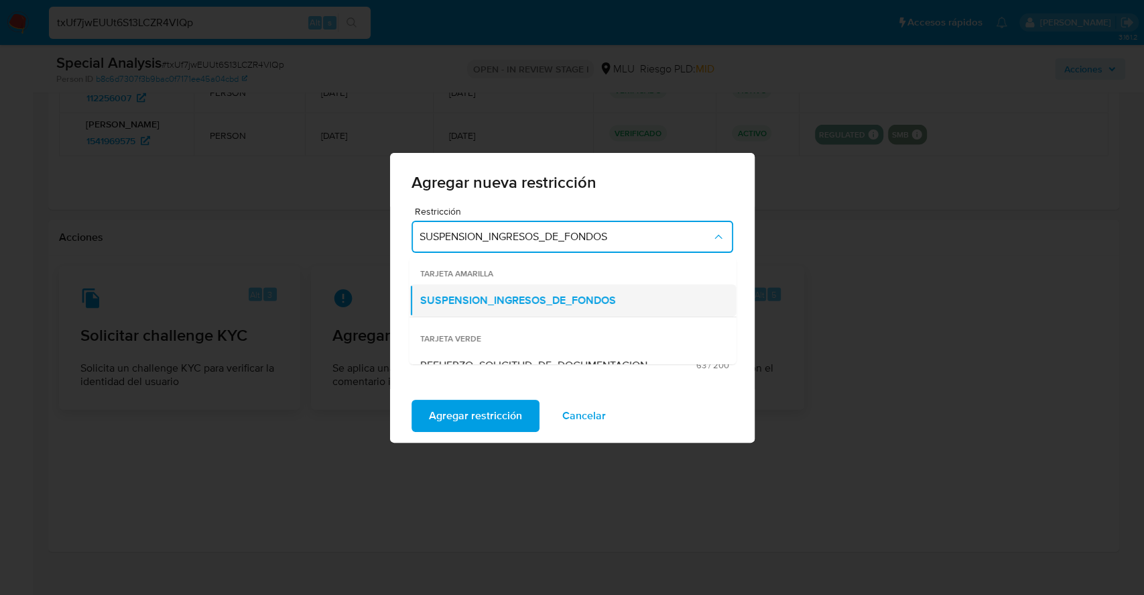
click at [638, 293] on div "SUSPENSION_INGRESOS_DE_FONDOS" at bounding box center [569, 300] width 298 height 32
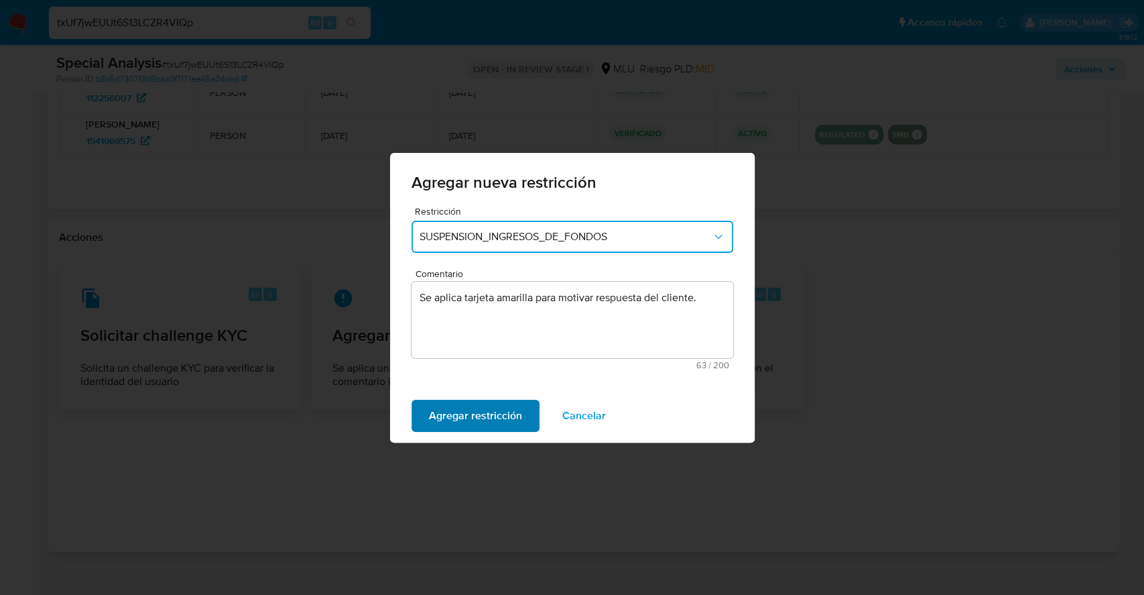
click at [481, 420] on span "Agregar restricción" at bounding box center [475, 415] width 93 height 29
click at [454, 401] on span "Confirmar" at bounding box center [453, 415] width 48 height 29
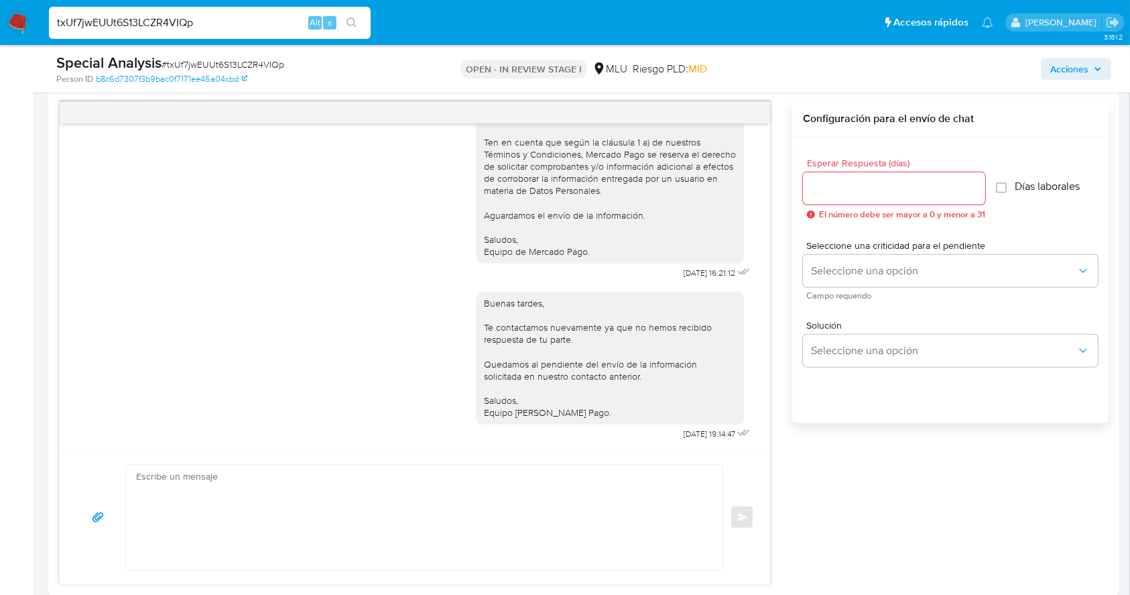
scroll to position [684, 0]
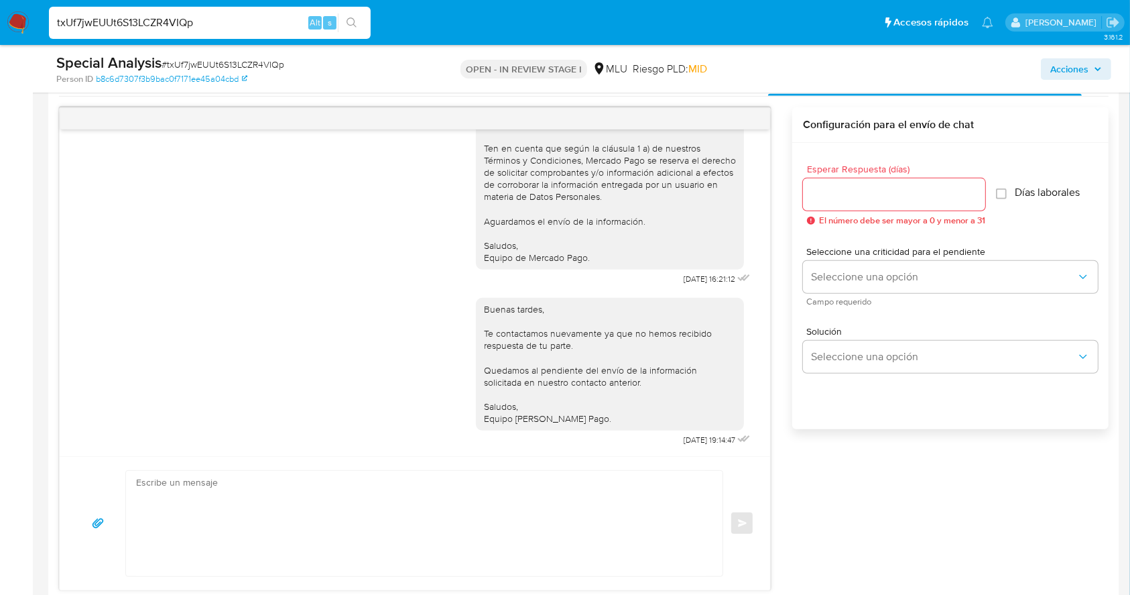
click at [469, 489] on textarea at bounding box center [421, 523] width 570 height 105
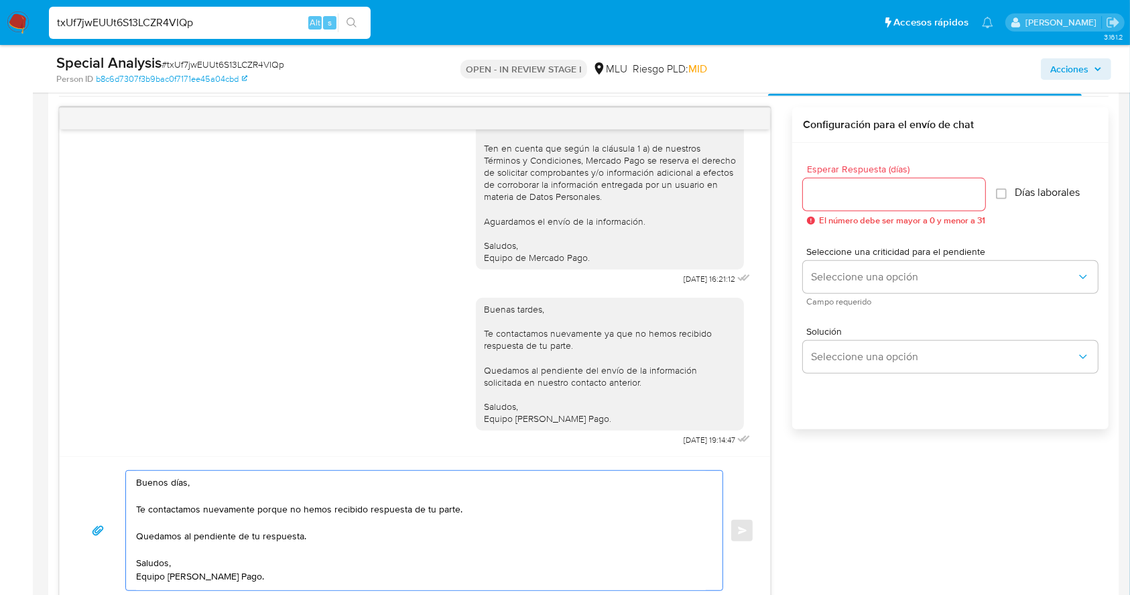
type textarea "Buenos días, Te contactamos nuevamente porque no hemos recibido respuesta de tu…"
click at [843, 179] on div at bounding box center [894, 194] width 182 height 32
click at [839, 190] on input "Esperar Respuesta (días)" at bounding box center [894, 194] width 182 height 17
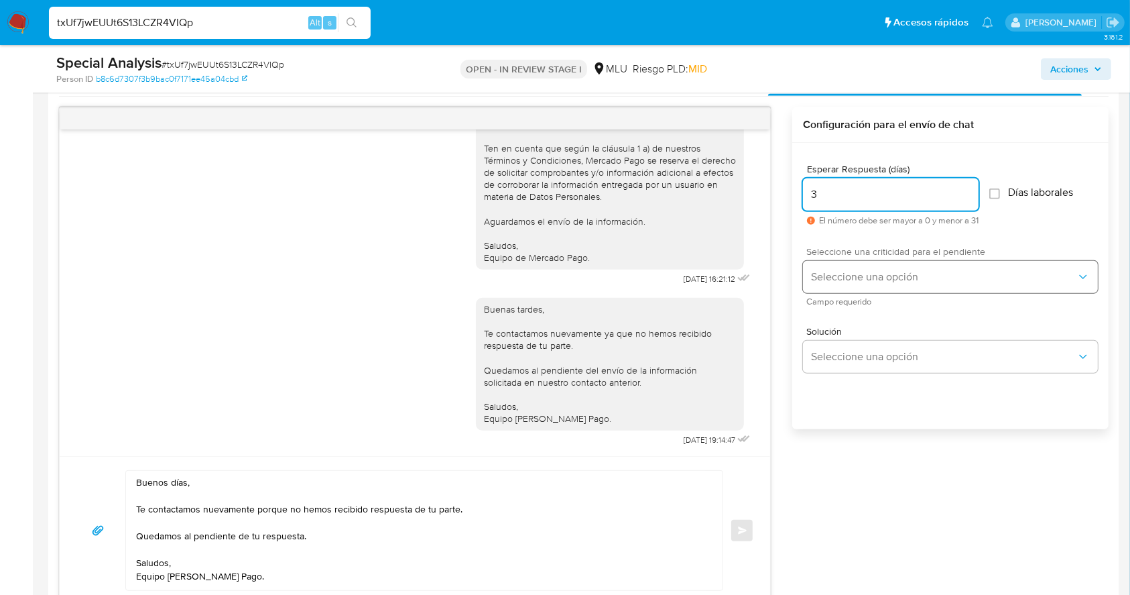
type input "3"
click at [848, 274] on span "Seleccione una opción" at bounding box center [943, 276] width 265 height 13
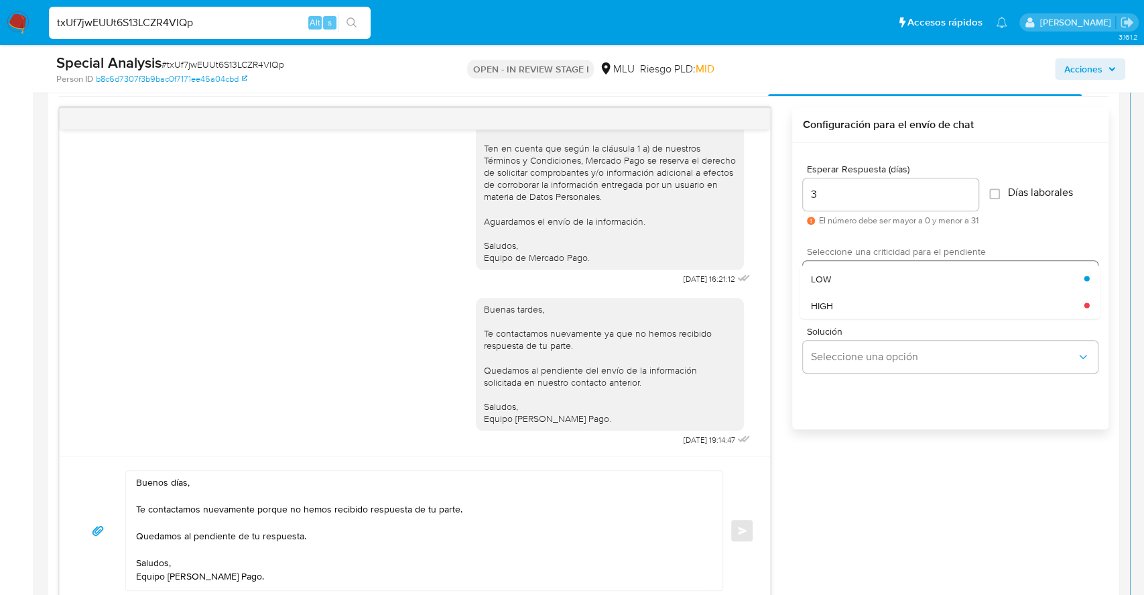
click at [848, 274] on div "LOW" at bounding box center [948, 278] width 274 height 27
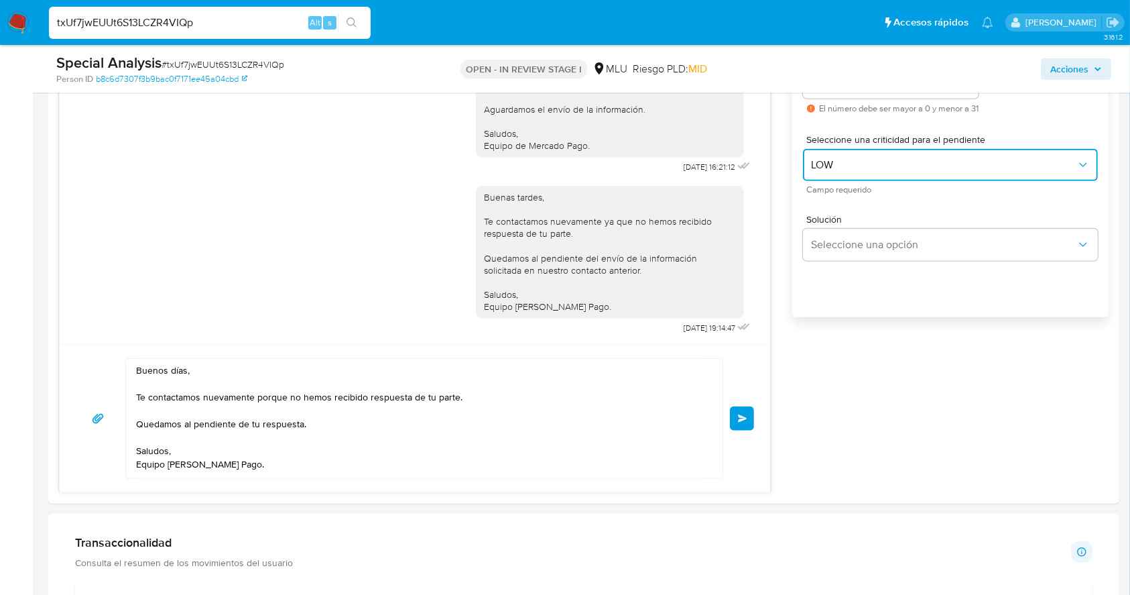
scroll to position [801, 0]
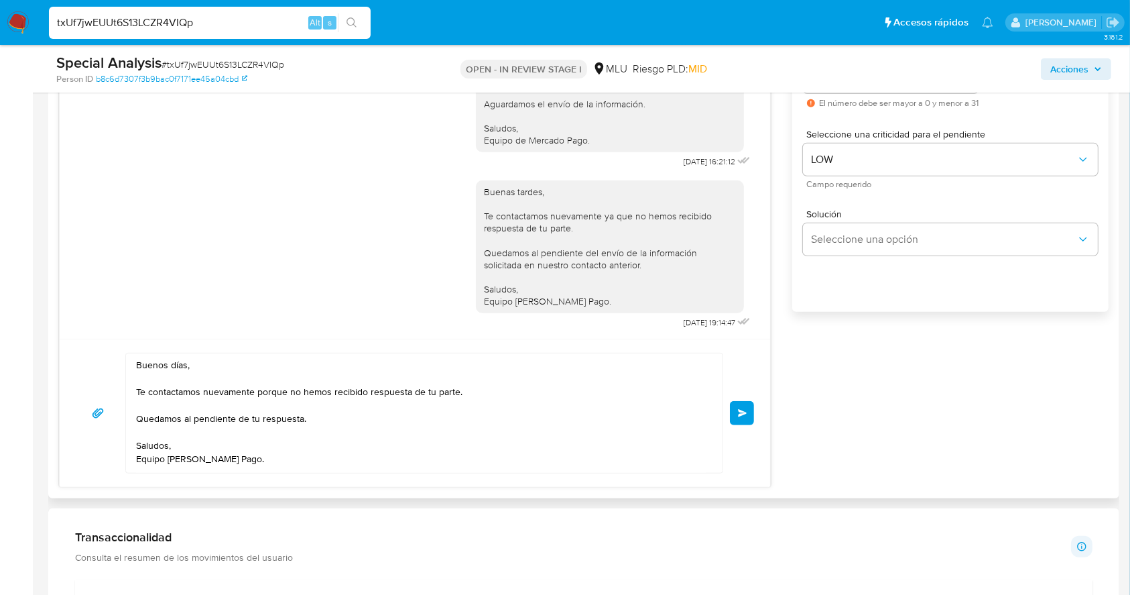
click at [739, 420] on button "Enviar" at bounding box center [742, 413] width 24 height 24
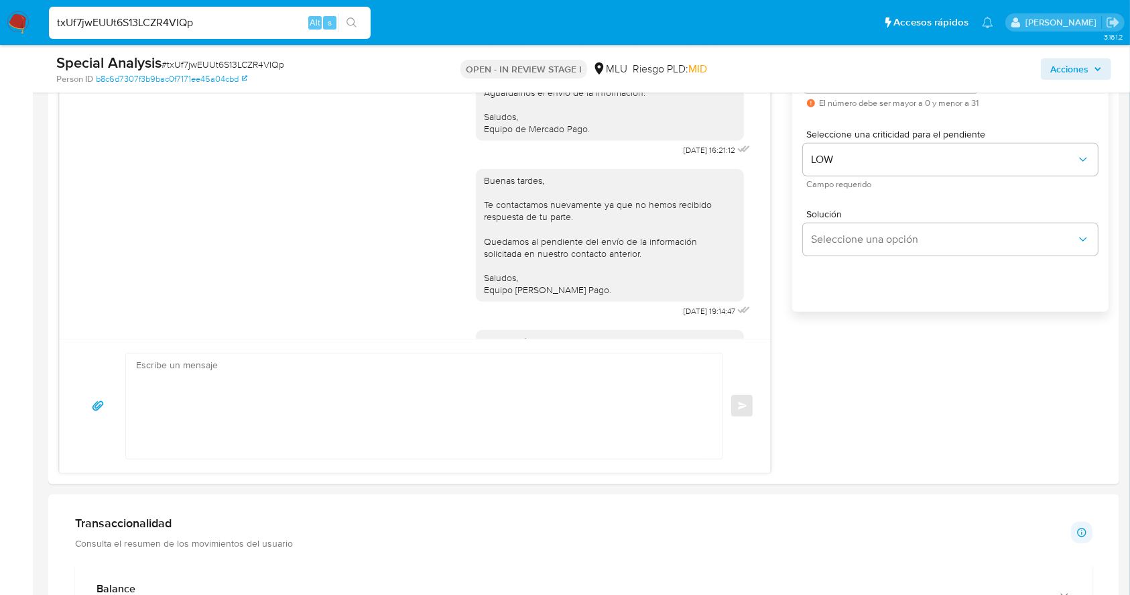
scroll to position [498, 0]
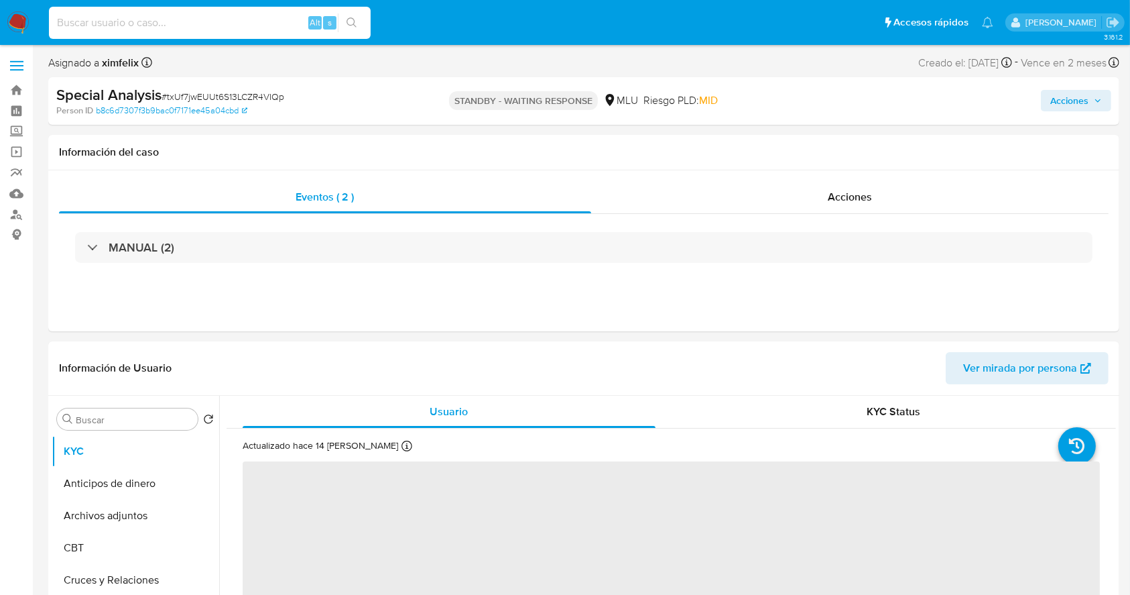
click at [141, 27] on input at bounding box center [210, 22] width 322 height 17
select select "10"
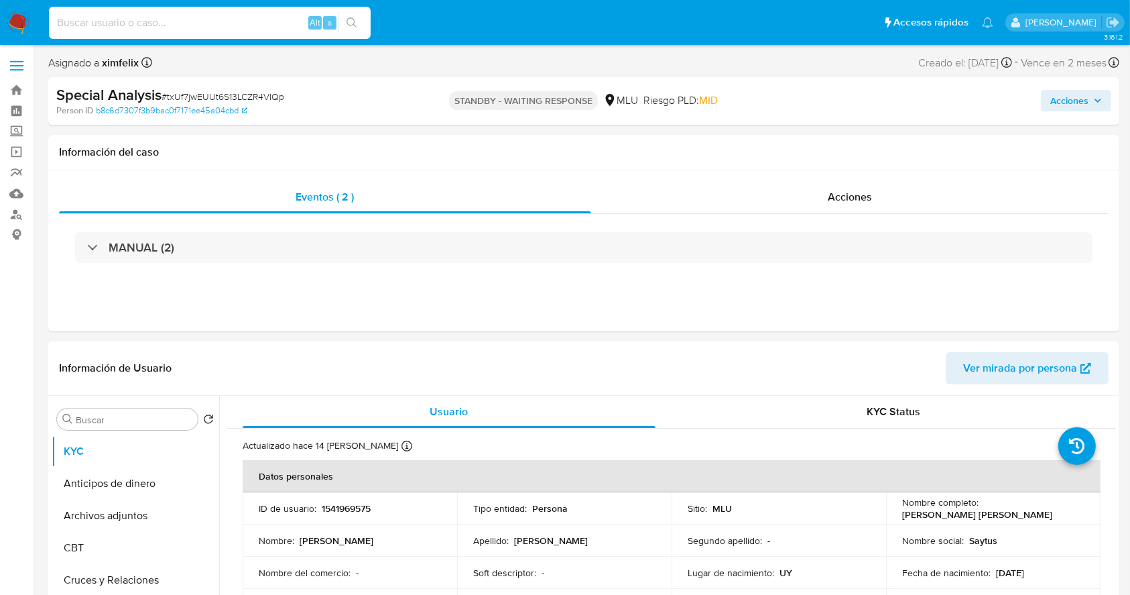
paste input "OAS9GC9XDa1W4imF8maBcLe6"
type input "OAS9GC9XDa1W4imF8maBcLe6"
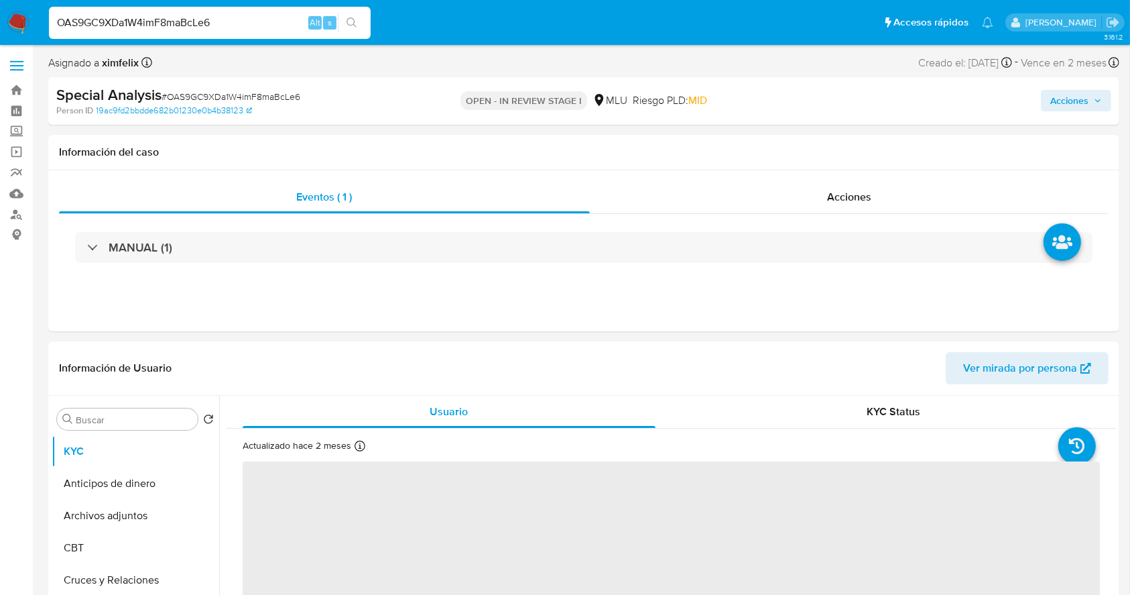
select select "10"
